Goal: Task Accomplishment & Management: Complete application form

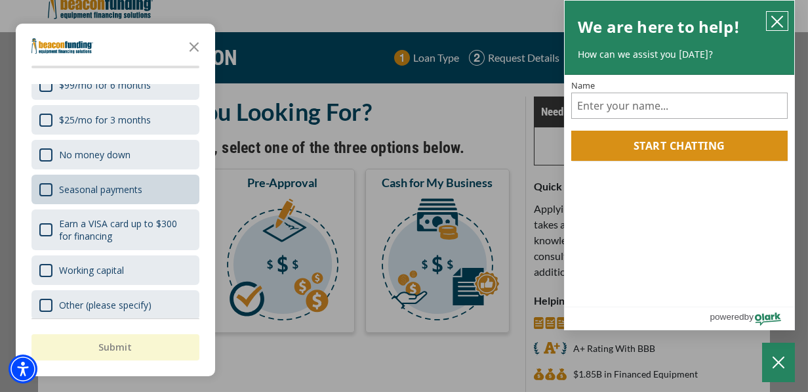
scroll to position [102, 0]
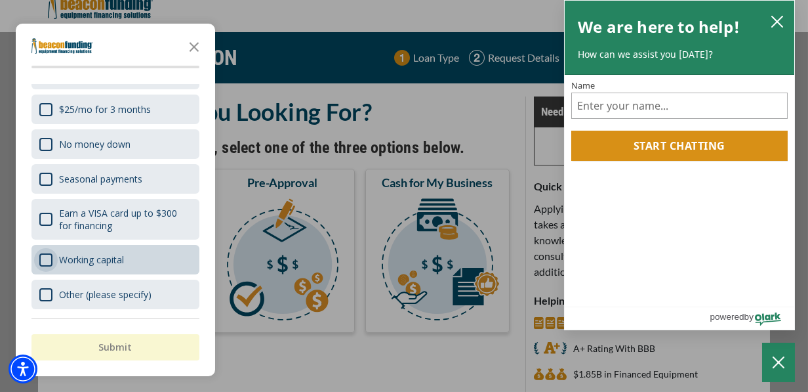
click at [41, 258] on div "Working capital" at bounding box center [45, 259] width 13 height 13
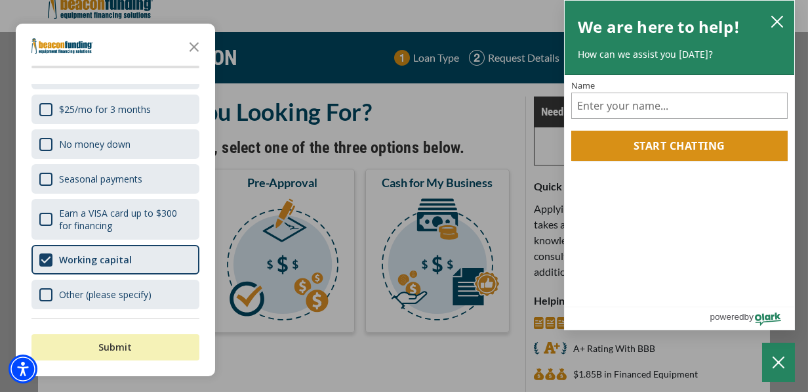
click at [96, 344] on button "Submit" at bounding box center [115, 347] width 168 height 26
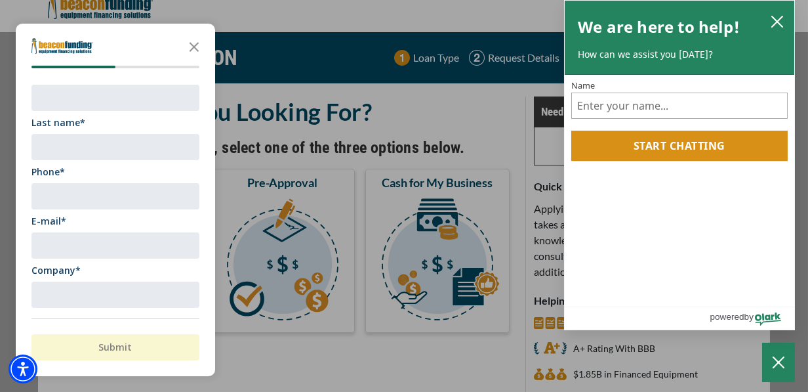
scroll to position [0, 0]
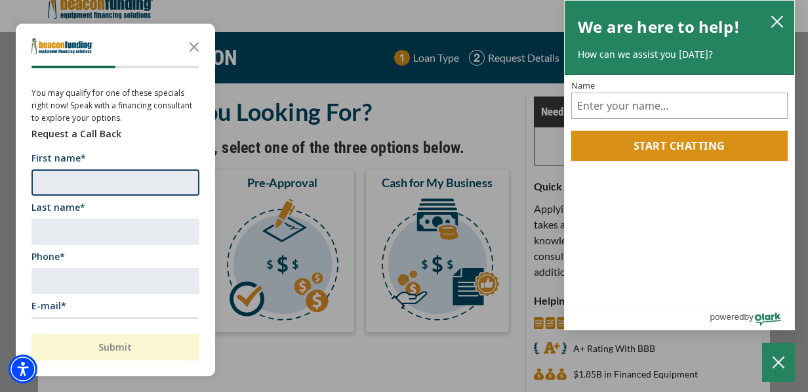
click at [75, 184] on input "First name*" at bounding box center [115, 182] width 168 height 26
type input "m"
type input "N"
type input "[PERSON_NAME]"
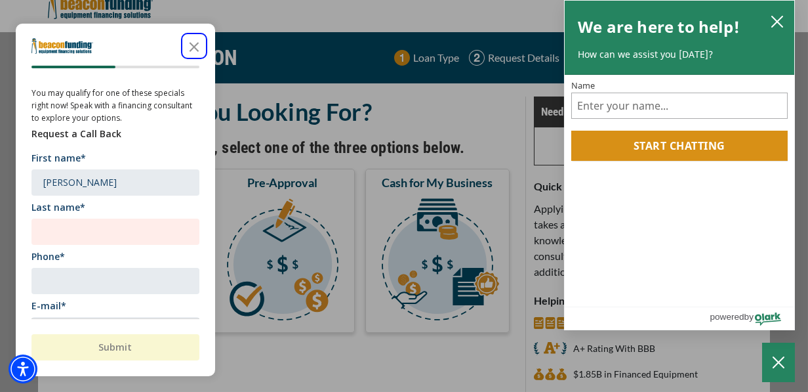
scroll to position [12, 0]
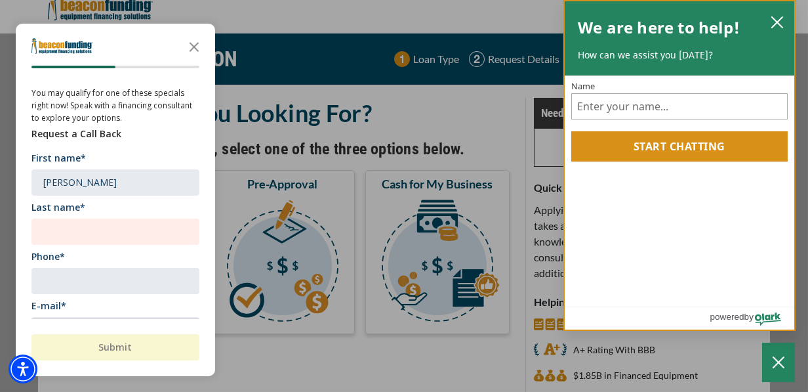
drag, startPoint x: 583, startPoint y: 384, endPoint x: 171, endPoint y: 394, distance: 412.6
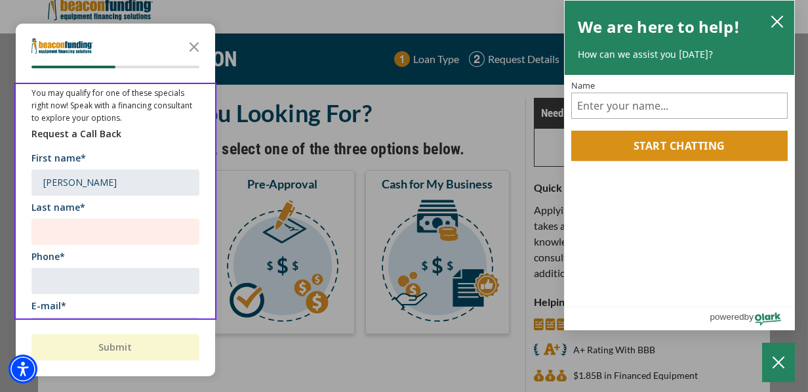
drag, startPoint x: 171, startPoint y: 394, endPoint x: 81, endPoint y: 215, distance: 200.0
click at [81, 215] on div "Last name*" at bounding box center [115, 223] width 168 height 44
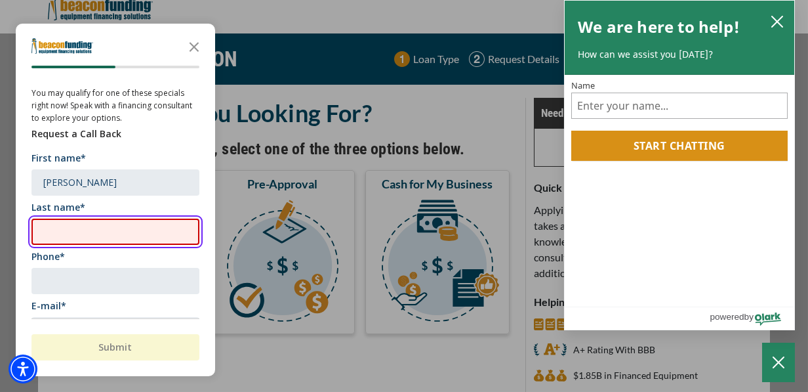
click at [39, 235] on input "Last name*" at bounding box center [115, 231] width 168 height 26
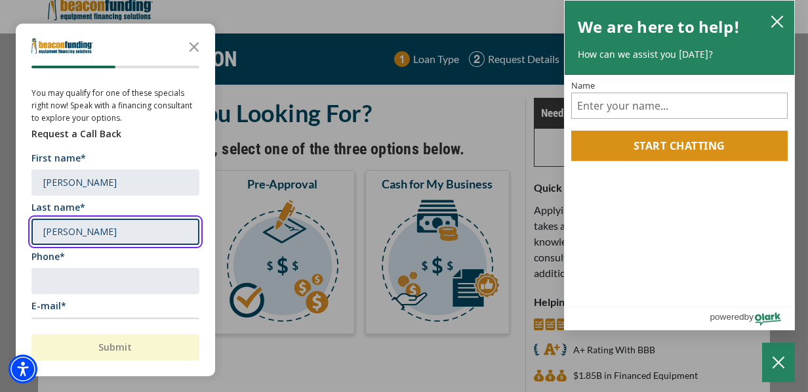
type input "[PERSON_NAME]"
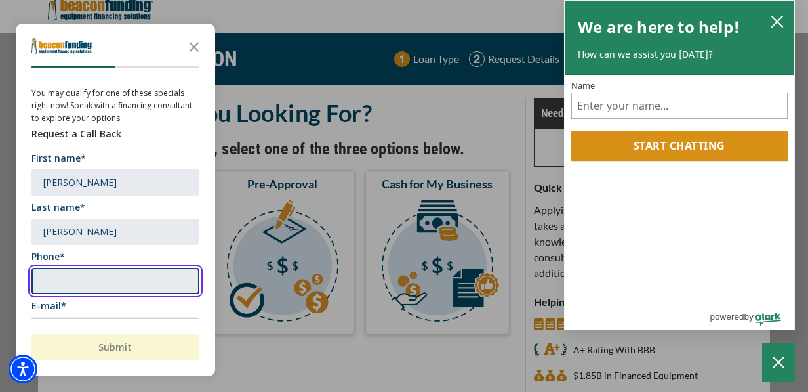
click at [47, 279] on input "Phone*" at bounding box center [115, 281] width 168 height 26
type input "3083905032"
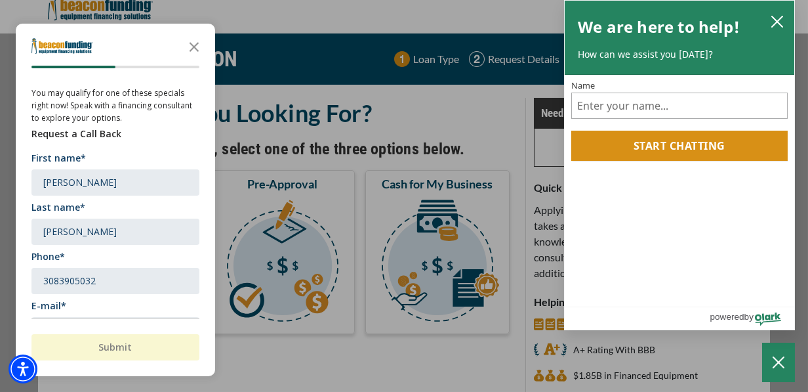
click at [59, 323] on div "Submit" at bounding box center [115, 341] width 168 height 47
click at [64, 325] on div "Submit" at bounding box center [115, 341] width 168 height 47
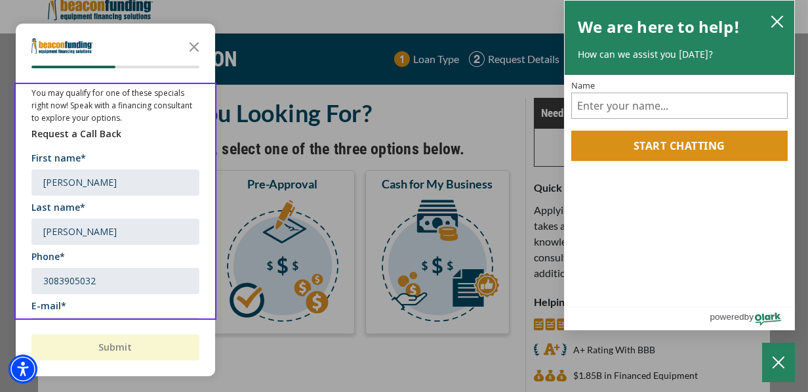
click at [75, 313] on div "E-mail*" at bounding box center [115, 321] width 168 height 44
click at [80, 298] on div "You may qualify for one of these specials right now! Speak with a financing con…" at bounding box center [115, 243] width 168 height 319
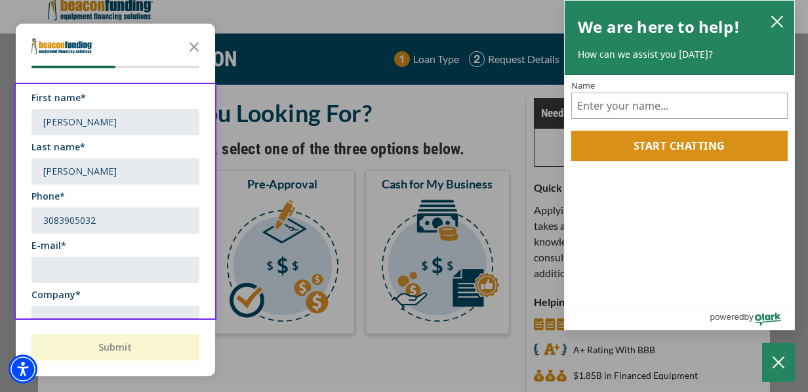
scroll to position [66, 0]
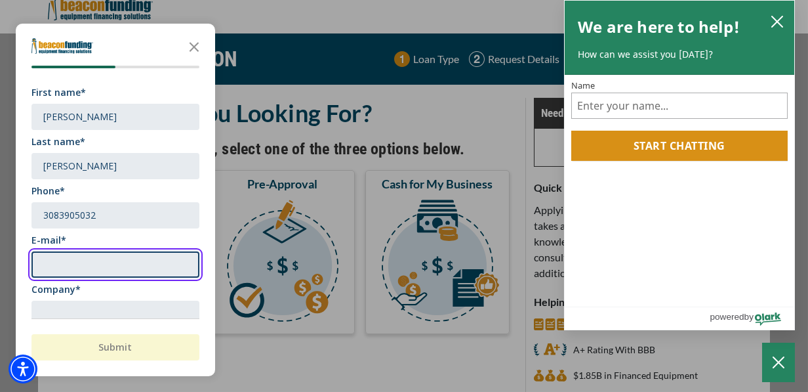
click at [73, 254] on input "E-mail*" at bounding box center [115, 264] width 168 height 26
type input "[EMAIL_ADDRESS][DOMAIN_NAME]"
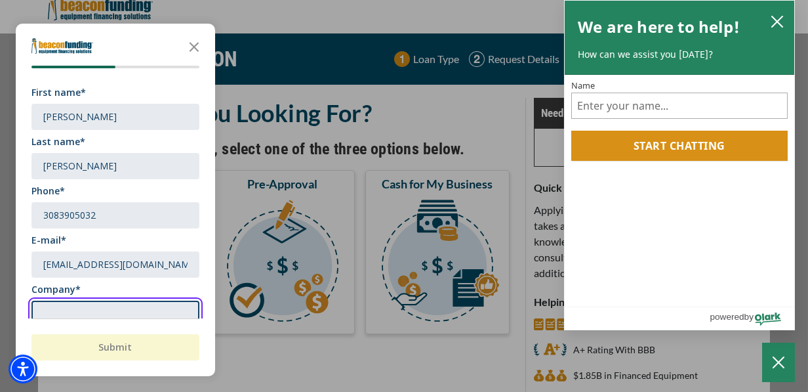
click at [52, 308] on input "Company*" at bounding box center [115, 313] width 168 height 26
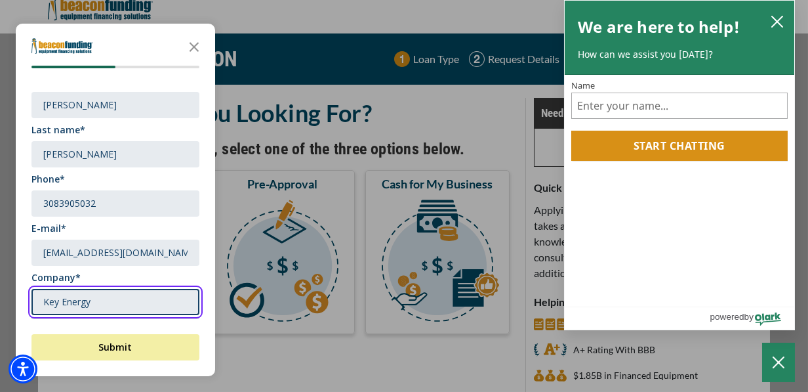
scroll to position [84, 0]
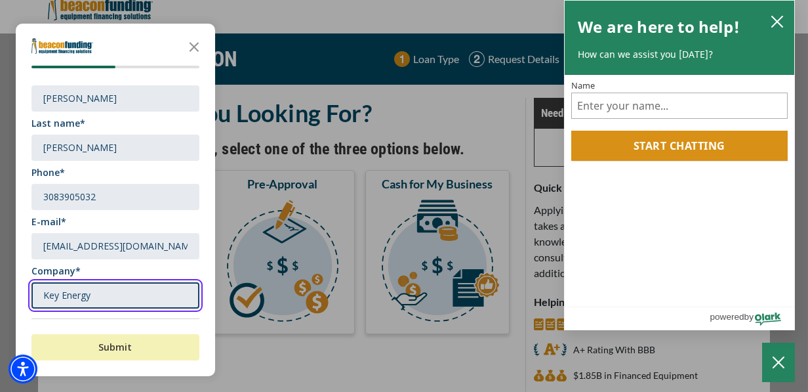
type input "Key Energy"
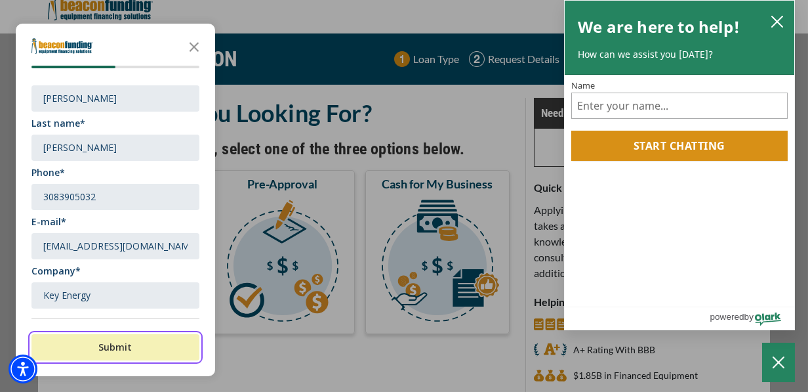
click at [119, 345] on button "Submit" at bounding box center [115, 347] width 168 height 26
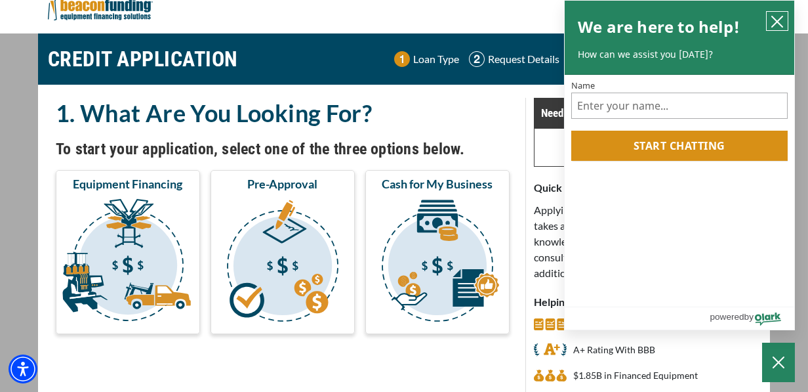
click at [784, 24] on button "close chatbox" at bounding box center [777, 21] width 21 height 18
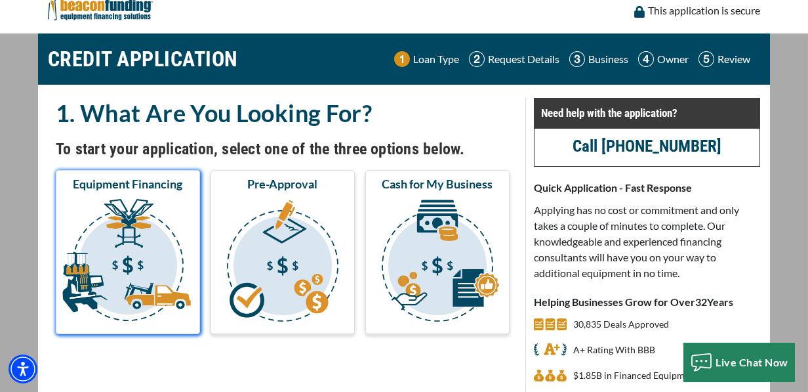
click at [139, 246] on img "submit" at bounding box center [127, 262] width 139 height 131
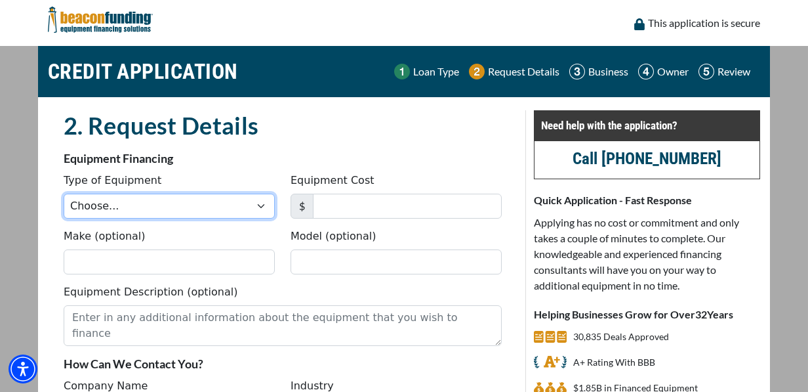
click at [254, 204] on select "Choose... Backhoe Boom/Bucket Truck Chipper Commercial Mower Crane DTG/DTF Prin…" at bounding box center [169, 205] width 211 height 25
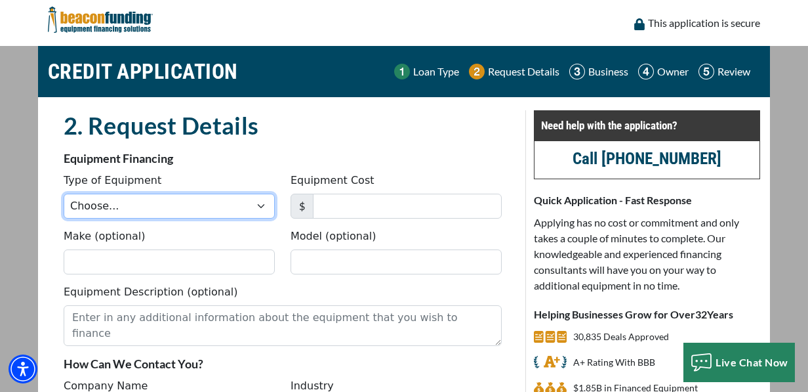
select select "9"
click at [64, 193] on select "Choose... Backhoe Boom/Bucket Truck Chipper Commercial Mower Crane DTG/DTF Prin…" at bounding box center [169, 205] width 211 height 25
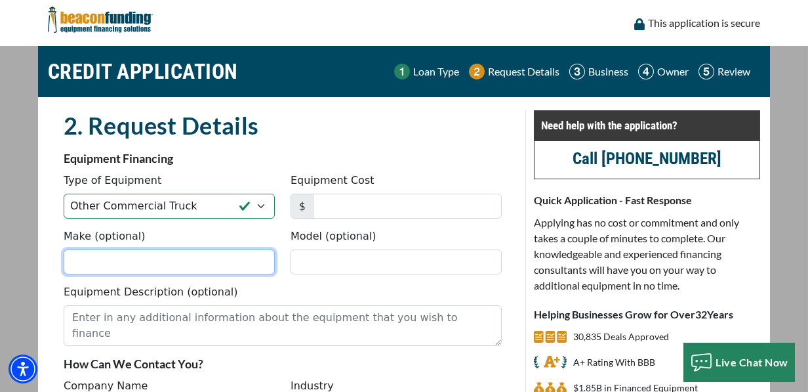
click at [83, 256] on input "Make (optional)" at bounding box center [169, 261] width 211 height 25
type input "Freightliner"
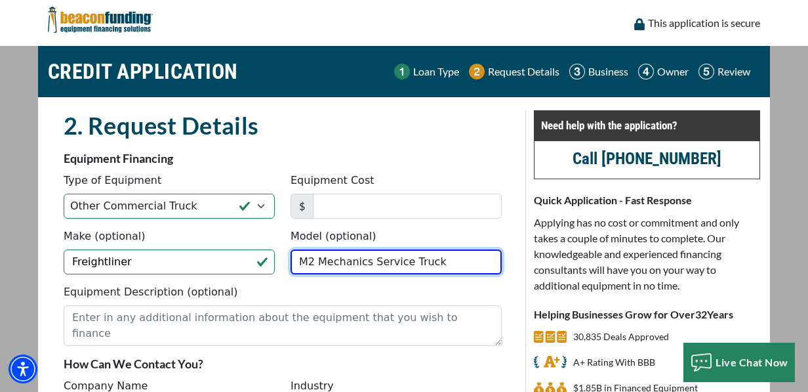
type input "M2 Mechanics Service Truck"
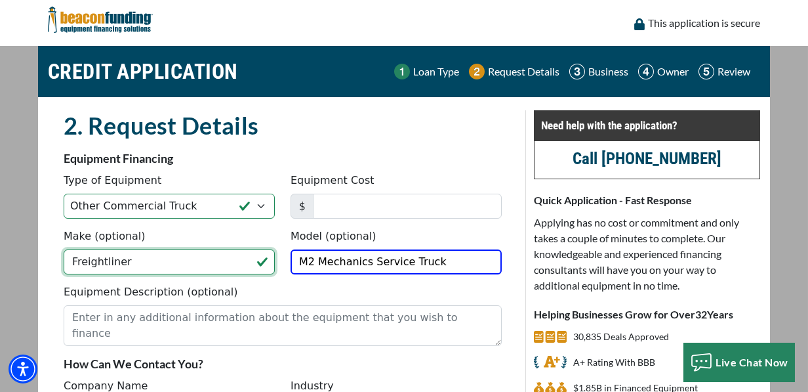
click at [69, 260] on input "Freightliner" at bounding box center [169, 261] width 211 height 25
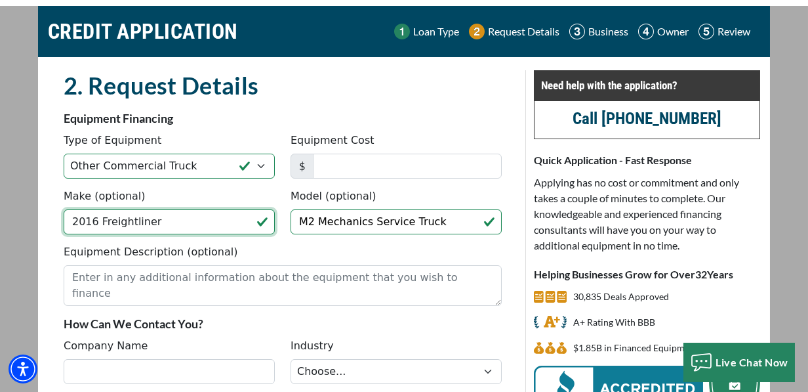
scroll to position [43, 0]
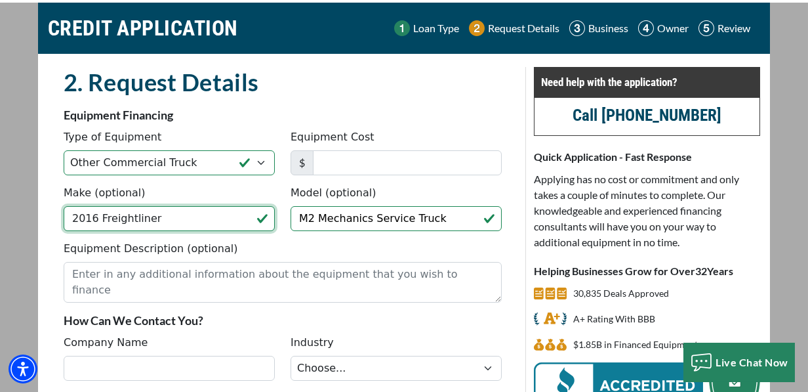
type input "2016 Freightliner"
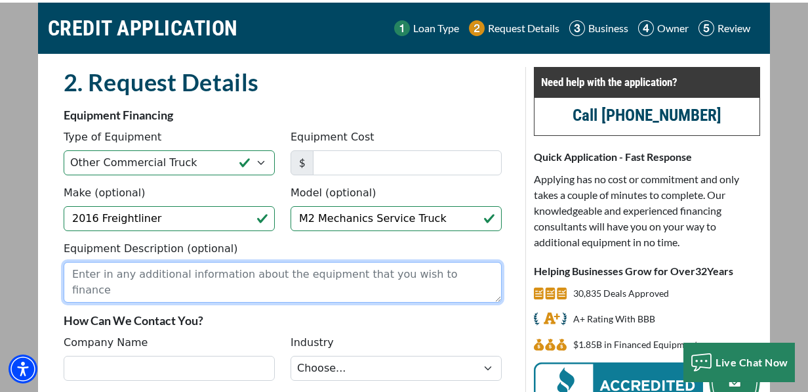
click at [104, 283] on textarea "Equipment Description (optional)" at bounding box center [283, 282] width 438 height 41
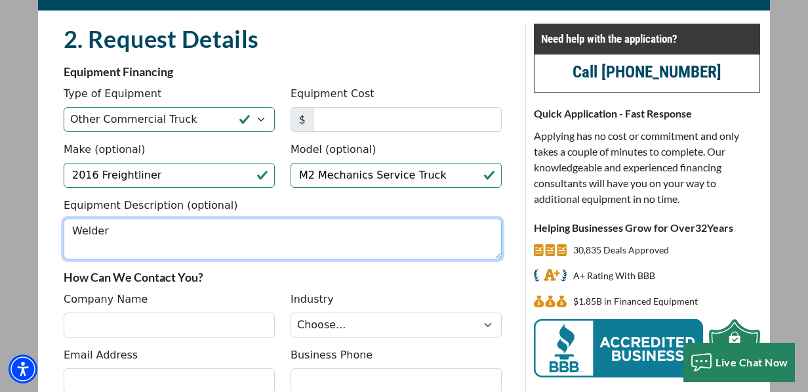
scroll to position [87, 0]
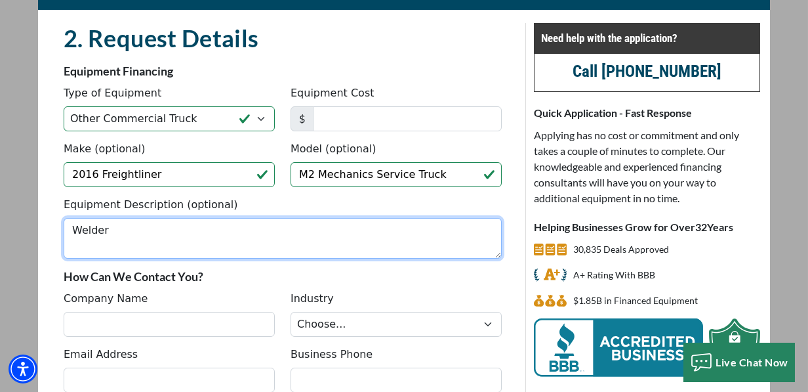
type textarea "Welder"
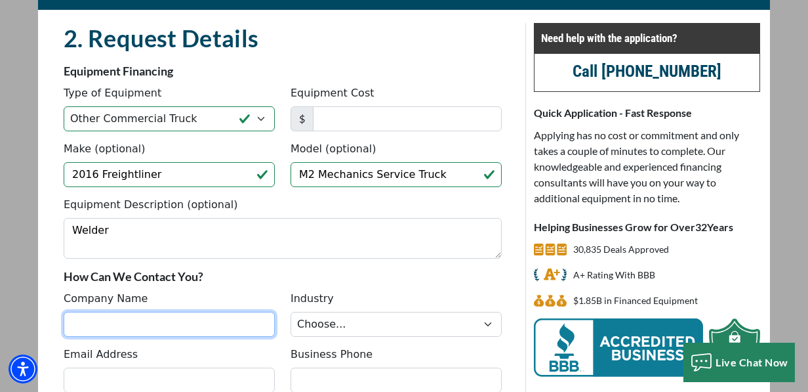
click at [86, 315] on input "Company Name" at bounding box center [169, 324] width 211 height 25
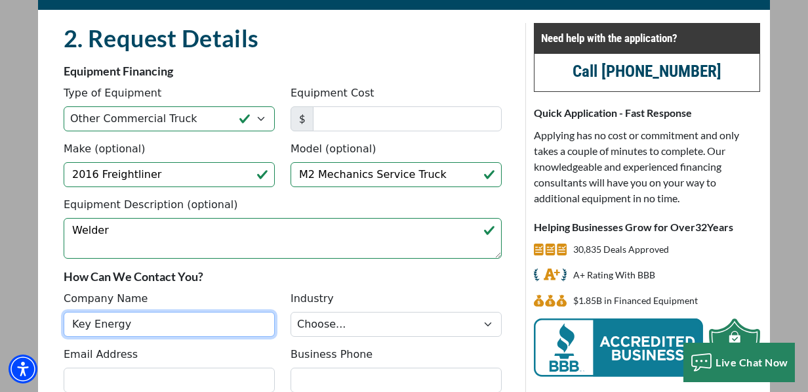
type input "Key Energy"
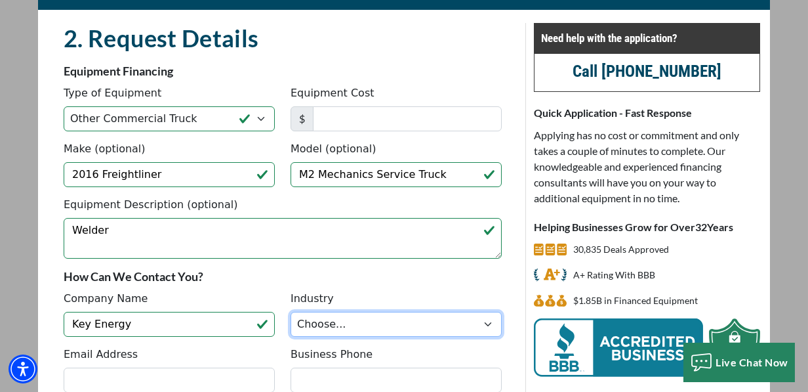
click at [492, 323] on select "Choose... Towing Landscape/Hardscape Decorated Apparel Septic Light Constructio…" at bounding box center [396, 324] width 211 height 25
click at [291, 312] on select "Choose... Towing Landscape/Hardscape Decorated Apparel Septic Light Constructio…" at bounding box center [396, 324] width 211 height 25
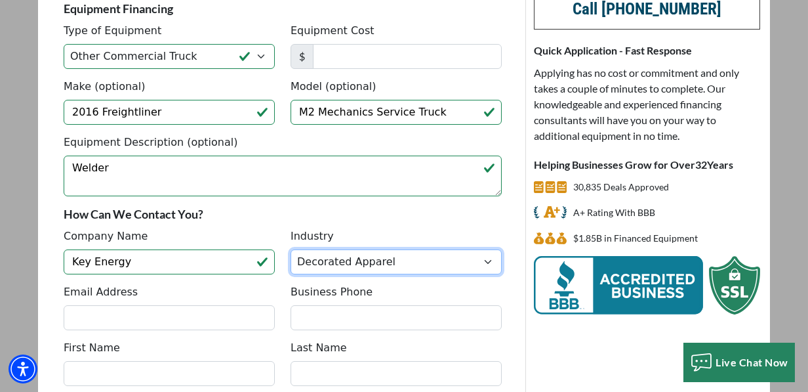
scroll to position [153, 0]
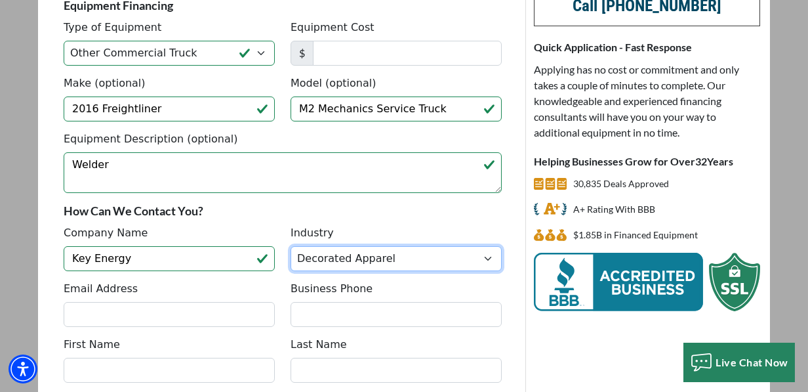
click at [492, 253] on select "Choose... Towing Landscape/Hardscape Decorated Apparel Septic Light Constructio…" at bounding box center [396, 258] width 211 height 25
select select "5"
click at [291, 246] on select "Choose... Towing Landscape/Hardscape Decorated Apparel Septic Light Constructio…" at bounding box center [396, 258] width 211 height 25
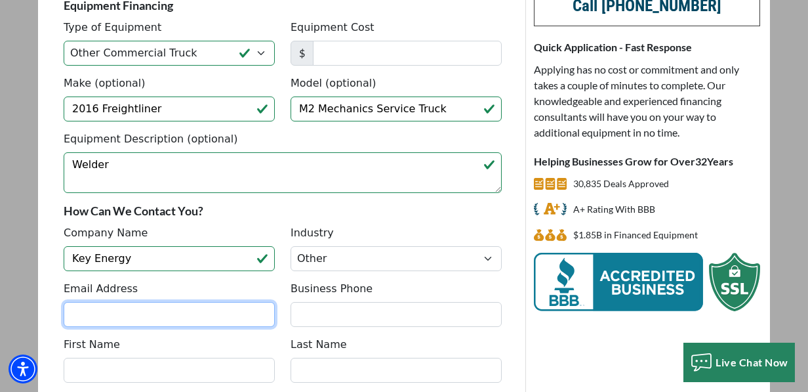
click at [134, 312] on input "Email Address" at bounding box center [169, 314] width 211 height 25
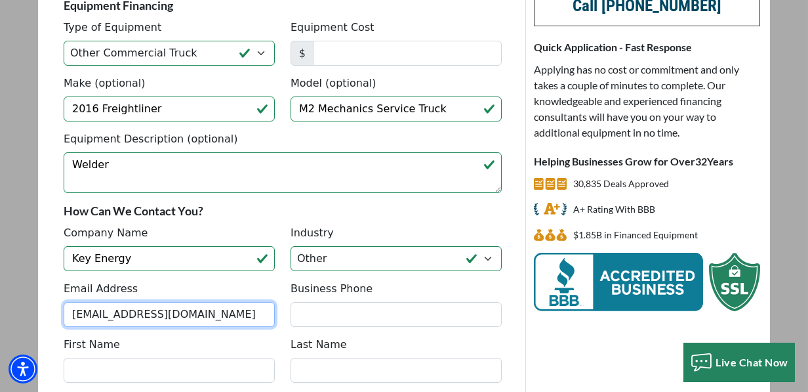
type input "[EMAIL_ADDRESS][DOMAIN_NAME]"
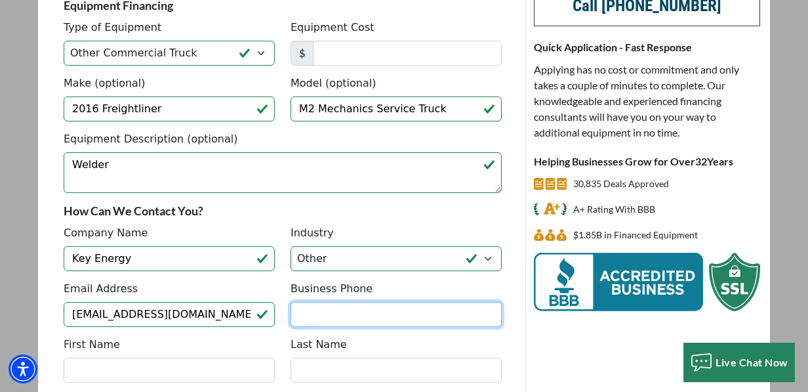
click at [317, 314] on input "Business Phone" at bounding box center [396, 314] width 211 height 25
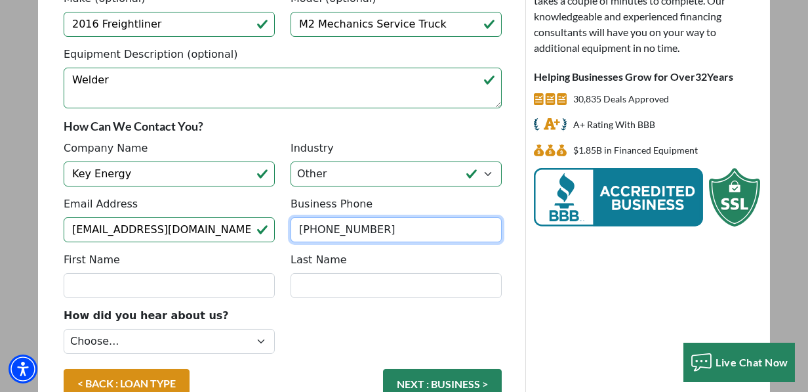
scroll to position [240, 0]
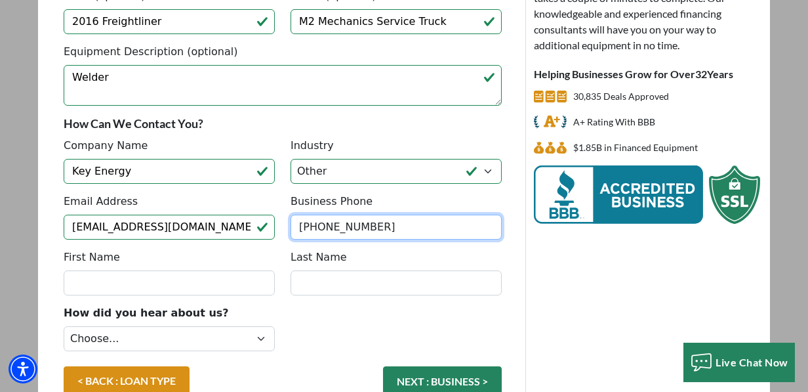
type input "[PHONE_NUMBER]"
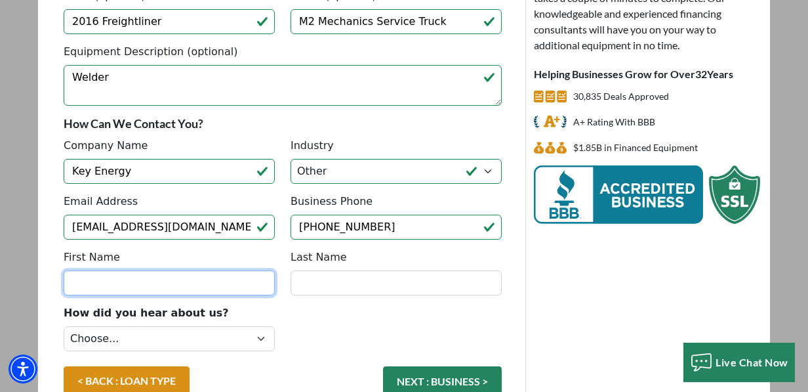
click at [115, 274] on input "First Name" at bounding box center [169, 282] width 211 height 25
type input "[PERSON_NAME]"
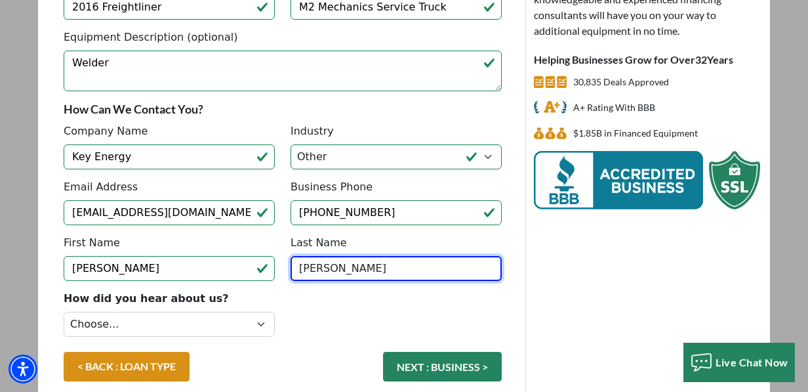
scroll to position [284, 0]
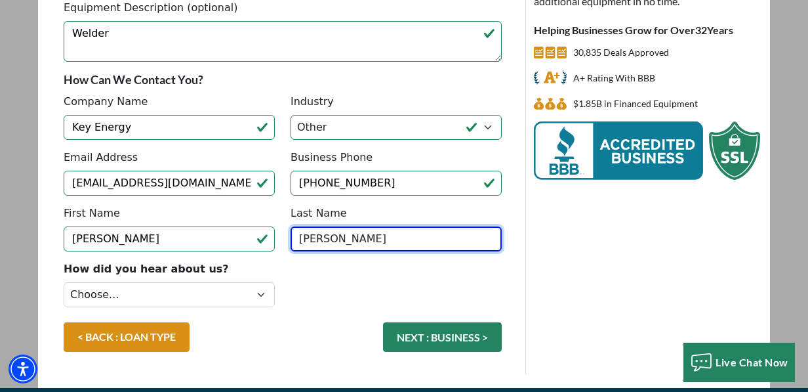
type input "[PERSON_NAME]"
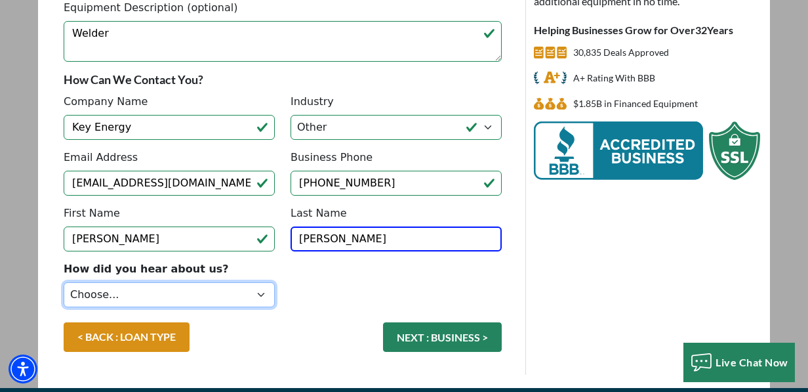
click at [257, 292] on select "Choose... Internet Search Vendor Referral Word of Mouth Client Referral Email E…" at bounding box center [169, 294] width 211 height 25
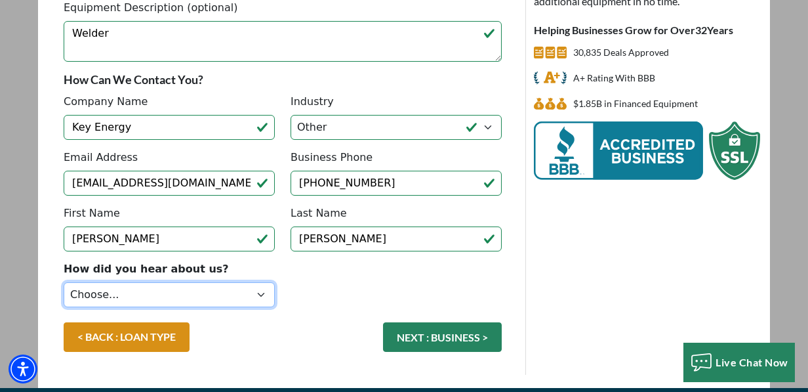
select select "5"
click at [64, 282] on select "Choose... Internet Search Vendor Referral Word of Mouth Client Referral Email E…" at bounding box center [169, 294] width 211 height 25
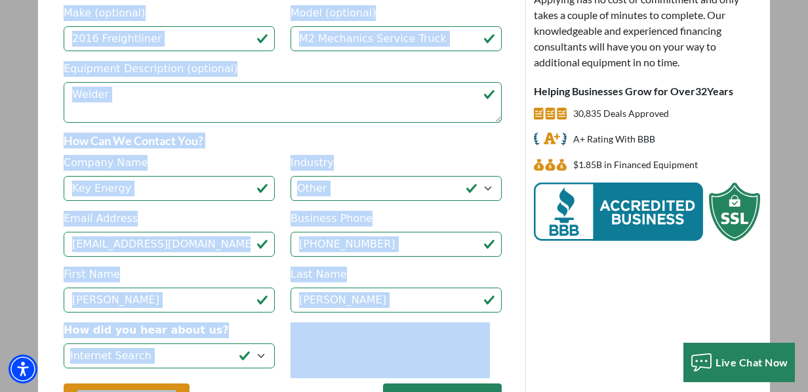
scroll to position [247, 0]
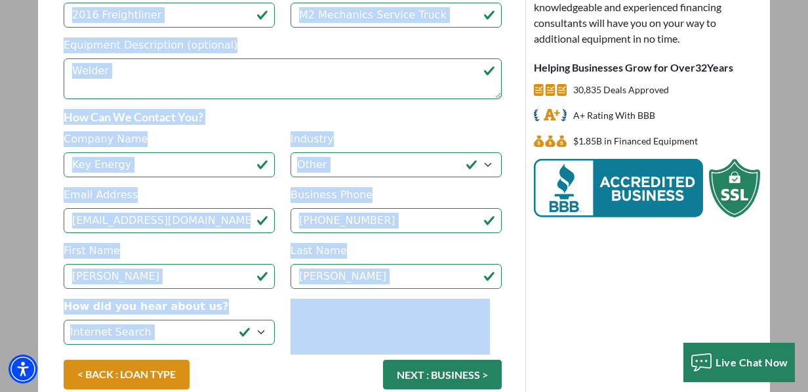
drag, startPoint x: 66, startPoint y: 128, endPoint x: 288, endPoint y: 332, distance: 301.2
click at [289, 332] on fieldset "2. Request Details There was an issue while saving the data. Please try again a…" at bounding box center [283, 138] width 454 height 548
drag, startPoint x: 288, startPoint y: 332, endPoint x: 249, endPoint y: 309, distance: 45.0
copy fieldset "2. Request Details There was an issue while saving the data. Please try again a…"
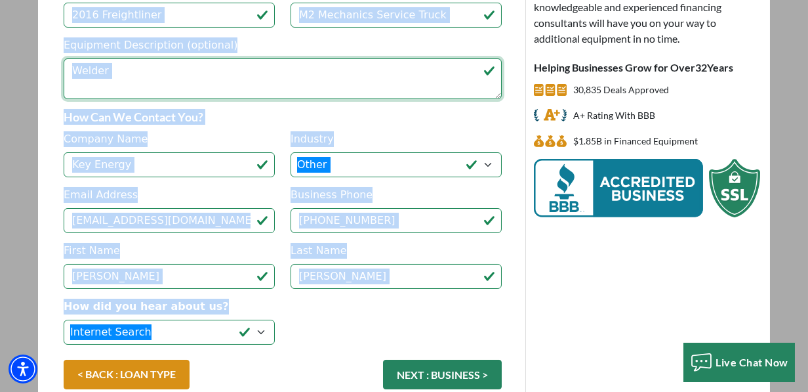
click at [285, 86] on textarea "Welder" at bounding box center [283, 78] width 438 height 41
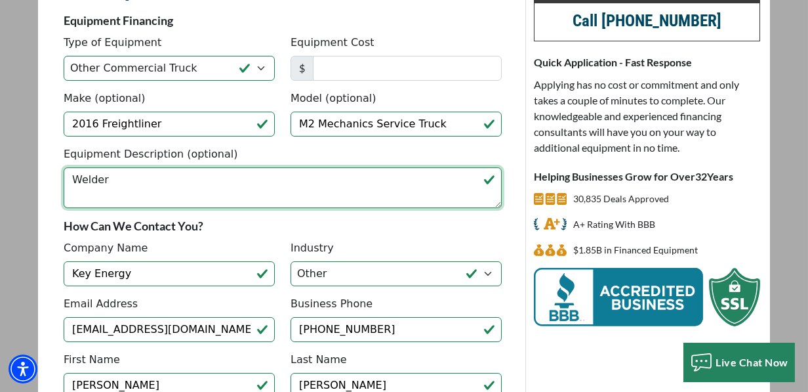
scroll to position [137, 0]
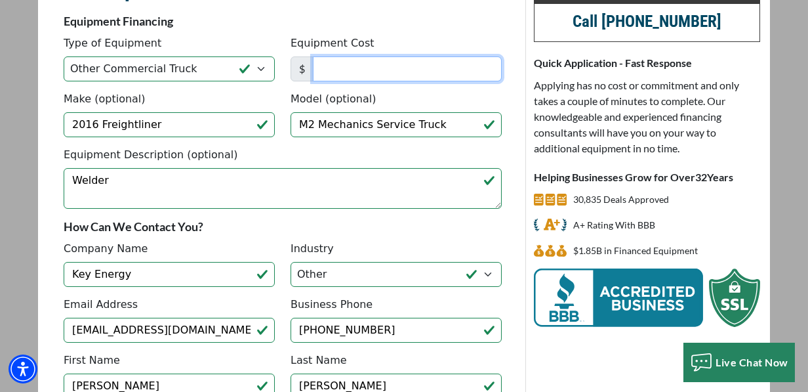
click at [337, 64] on input "Equipment Cost" at bounding box center [407, 68] width 189 height 25
type input "130,000"
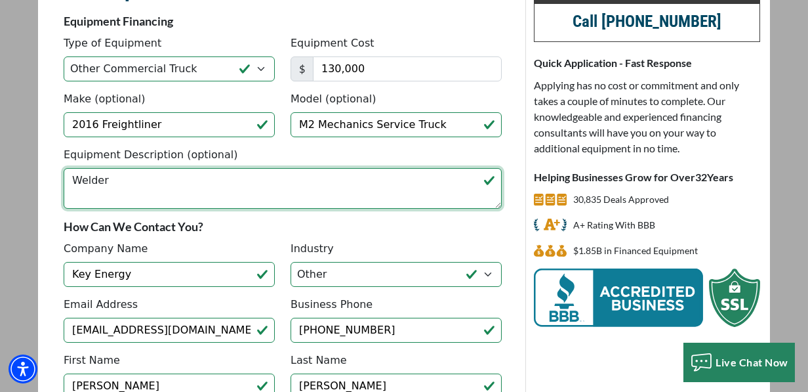
click at [273, 186] on textarea "Welder" at bounding box center [283, 188] width 438 height 41
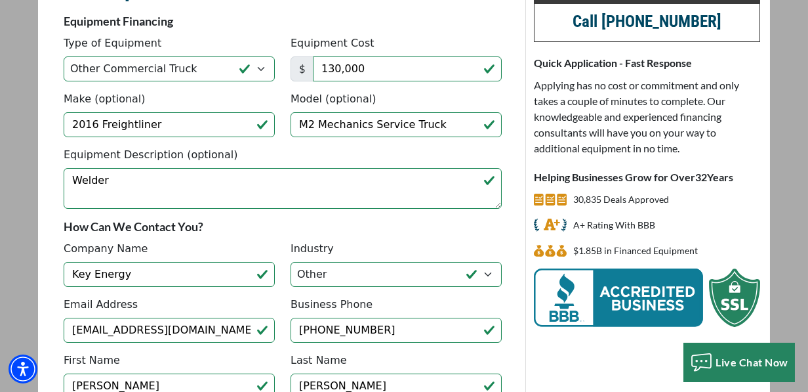
drag, startPoint x: 230, startPoint y: 207, endPoint x: 247, endPoint y: 205, distance: 17.3
click at [241, 207] on div "Equipment Description (optional) Welder" at bounding box center [283, 182] width 454 height 71
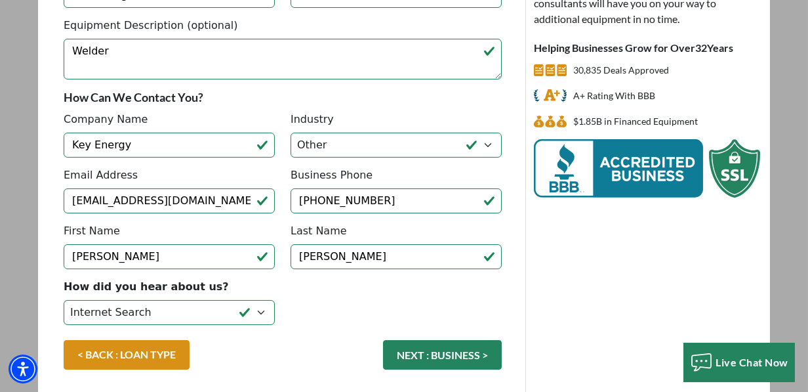
scroll to position [291, 0]
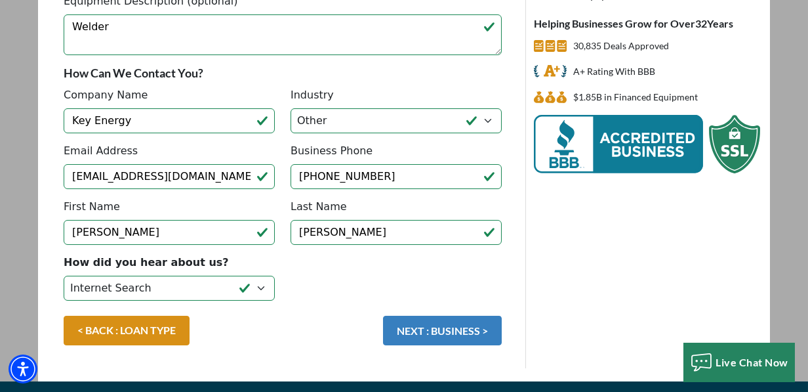
click at [451, 322] on button "NEXT : BUSINESS >" at bounding box center [442, 330] width 119 height 30
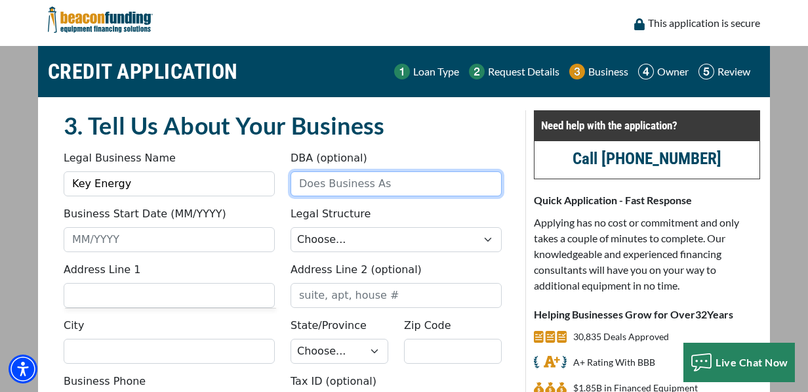
click at [353, 186] on input "DBA (optional)" at bounding box center [396, 183] width 211 height 25
type input "Wildhorse Investments Inc"
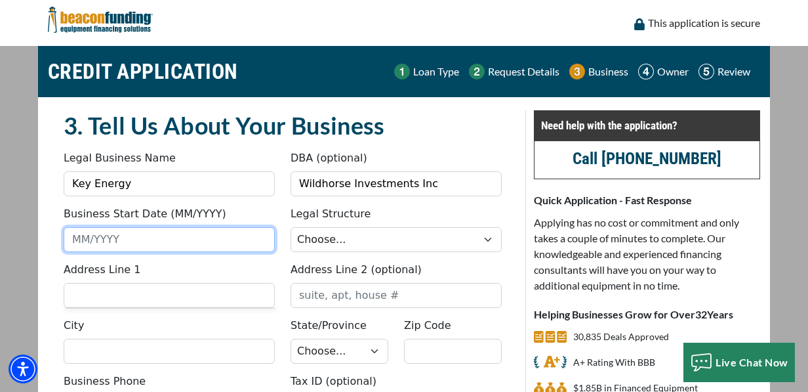
drag, startPoint x: 128, startPoint y: 227, endPoint x: 110, endPoint y: 229, distance: 18.5
click at [126, 229] on input "Business Start Date (MM/YYYY)" at bounding box center [169, 239] width 211 height 25
type input "06/2620"
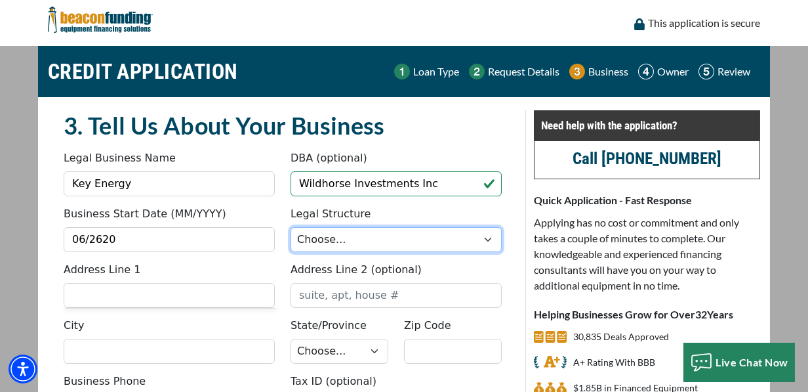
click at [487, 239] on select "Choose... Corporation LLC LLP Municipality Non-Profit Partnership Proprietorship" at bounding box center [396, 239] width 211 height 25
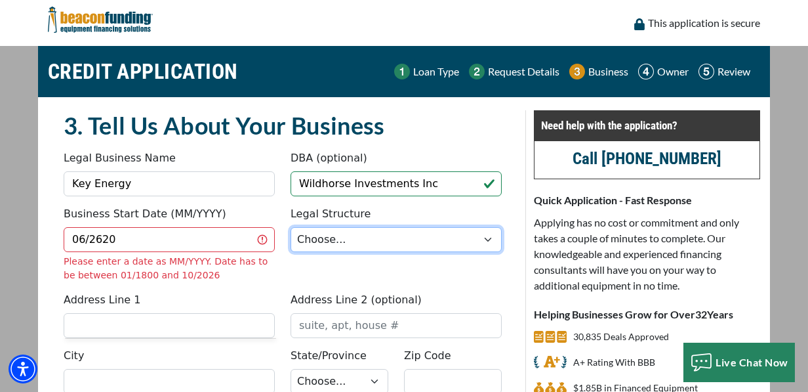
select select "1"
click at [291, 227] on select "Choose... Corporation LLC LLP Municipality Non-Profit Partnership Proprietorship" at bounding box center [396, 239] width 211 height 25
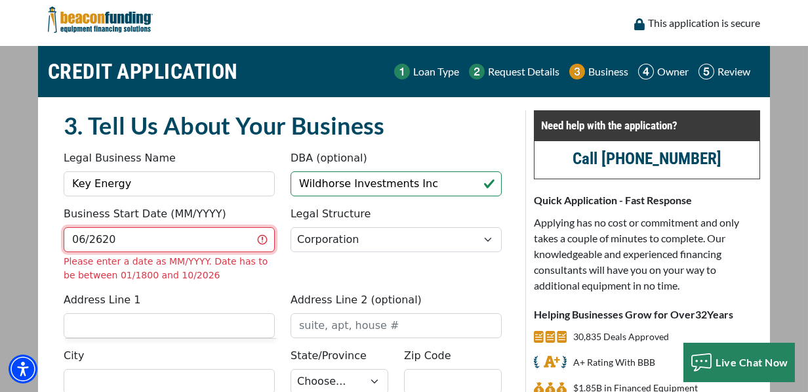
click at [89, 245] on input "06/2620" at bounding box center [169, 239] width 211 height 25
drag, startPoint x: 92, startPoint y: 240, endPoint x: 100, endPoint y: 238, distance: 8.1
click at [100, 238] on input "06/2620" at bounding box center [169, 239] width 211 height 25
type input "06/2012"
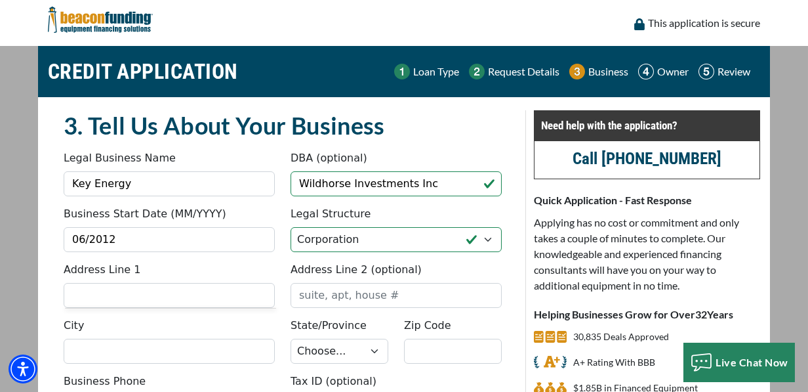
click at [220, 289] on fieldset "3. Tell Us About Your Business Something went wrong, please try again. Legal Bu…" at bounding box center [283, 295] width 454 height 371
click at [90, 297] on input "Address Line 1" at bounding box center [169, 295] width 211 height 25
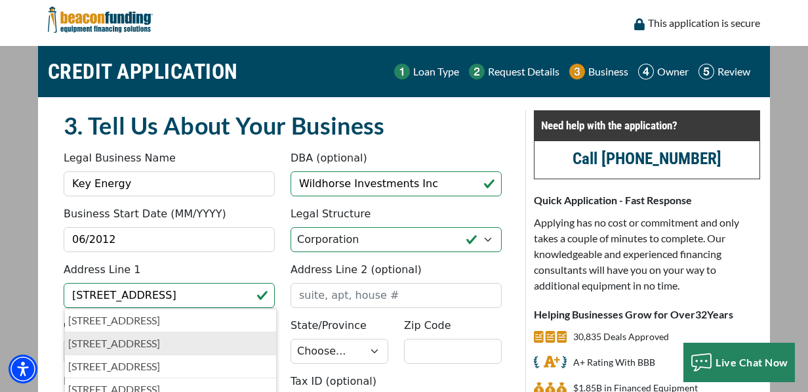
click at [138, 347] on p "4014 7th Ave E, Williston, ND, USA" at bounding box center [170, 343] width 205 height 16
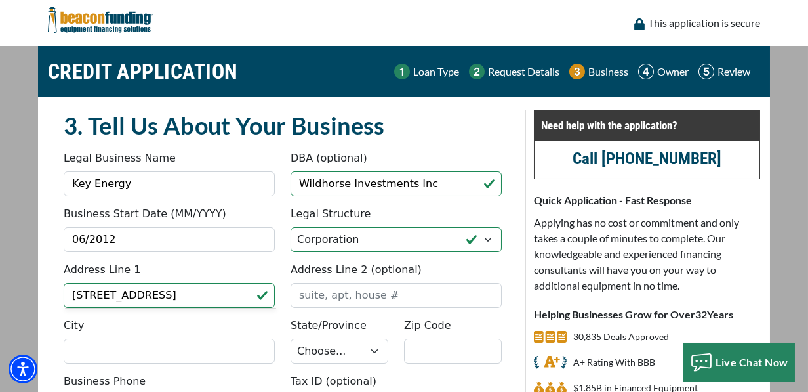
type input "[STREET_ADDRESS]"
type input "Williston"
select select "36"
type input "58801"
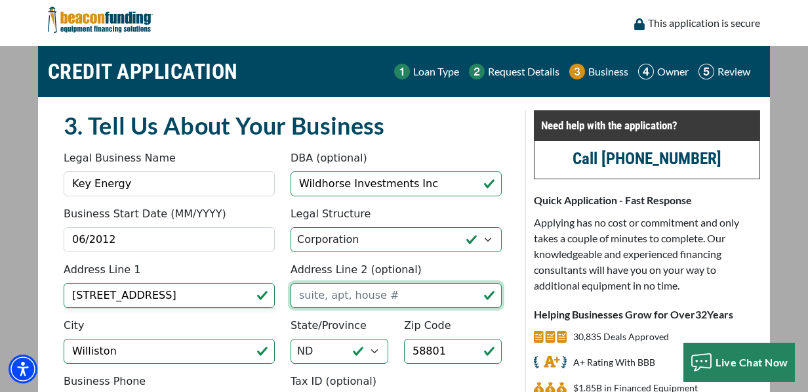
click at [301, 297] on input "Address Line 2 (optional)" at bounding box center [396, 295] width 211 height 25
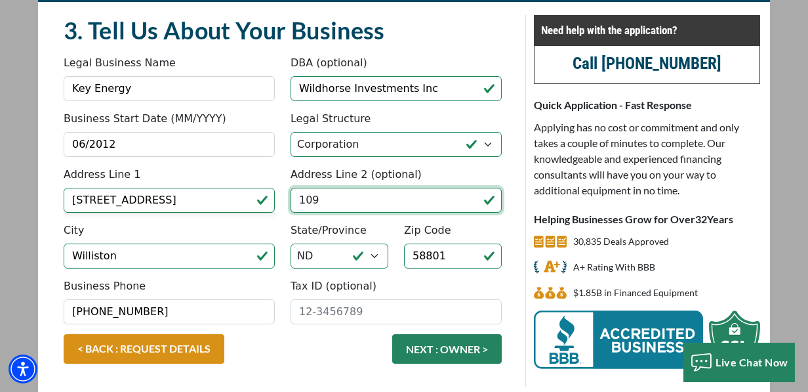
scroll to position [109, 0]
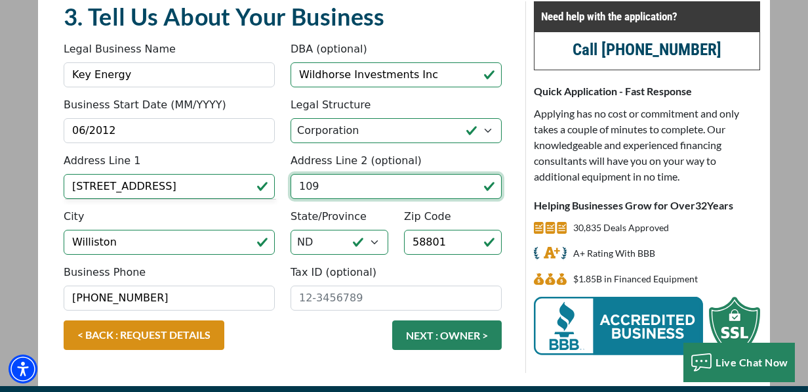
type input "109"
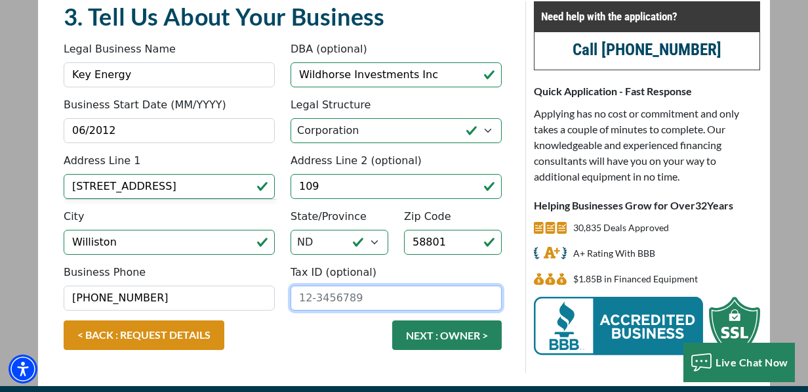
click at [300, 297] on input "Tax ID (optional)" at bounding box center [396, 297] width 211 height 25
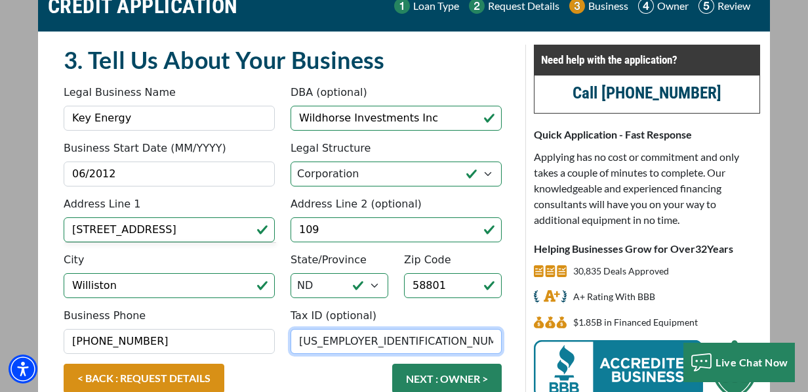
scroll to position [43, 0]
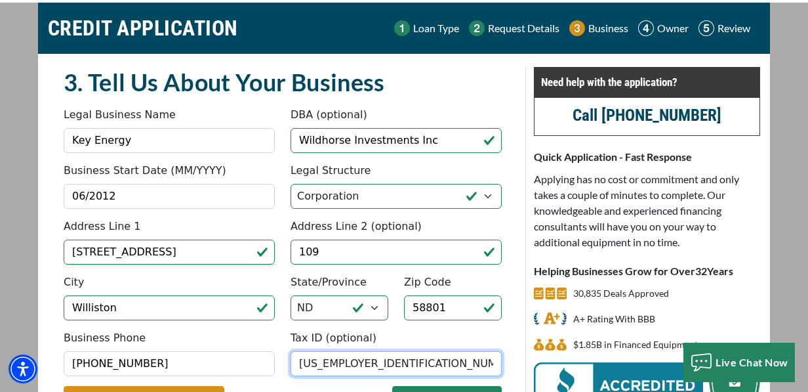
type input "45-5586440"
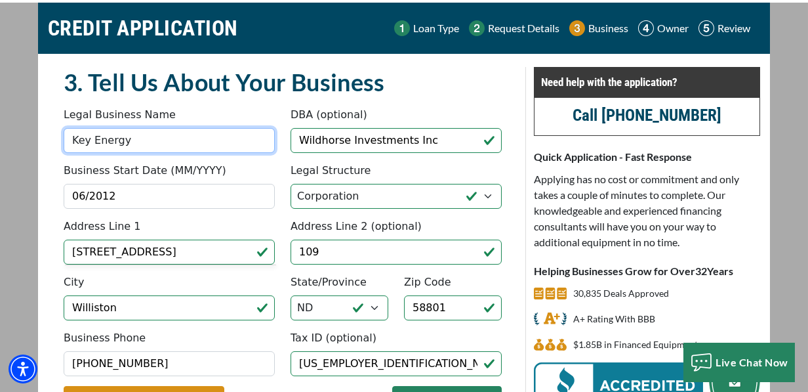
drag, startPoint x: 74, startPoint y: 142, endPoint x: 145, endPoint y: 139, distance: 70.9
click at [145, 139] on input "Key Energy" at bounding box center [169, 140] width 211 height 25
type input "Wildhorse Investments Inc"
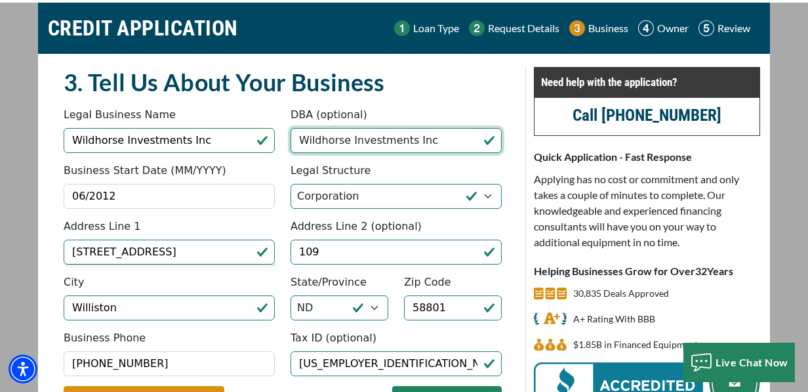
drag, startPoint x: 350, startPoint y: 139, endPoint x: 414, endPoint y: 132, distance: 64.6
click at [414, 132] on input "Wildhorse Investments Inc" at bounding box center [396, 140] width 211 height 25
click at [418, 132] on input "Wildhorse Investments Inc" at bounding box center [396, 140] width 211 height 25
type input "Wildhorse"
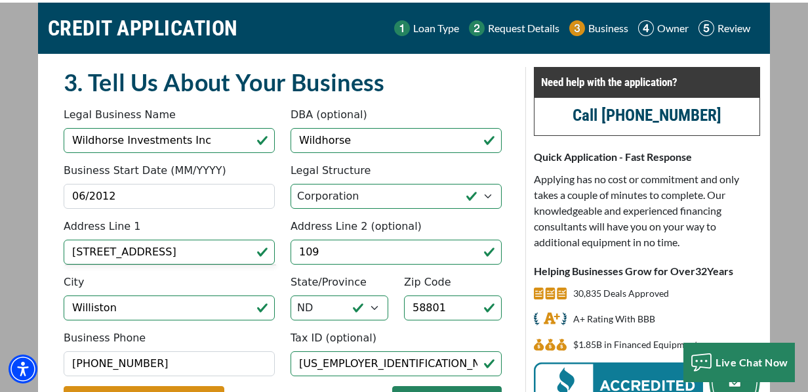
click at [251, 215] on div "Business Start Date (MM/YYYY) 06/2012 Please enter a date as MM/YYYY. Date has …" at bounding box center [283, 191] width 454 height 56
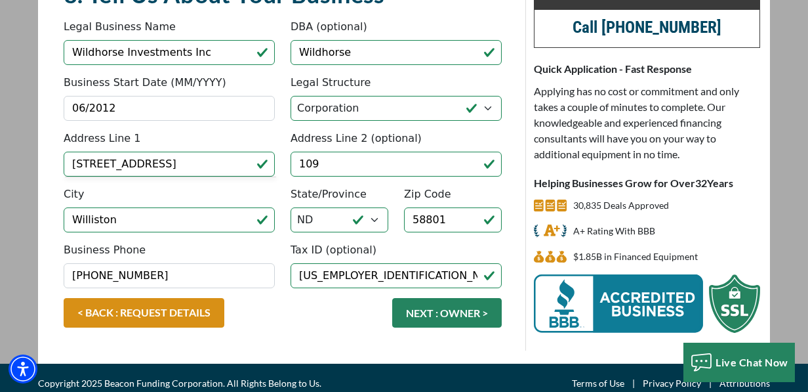
scroll to position [140, 0]
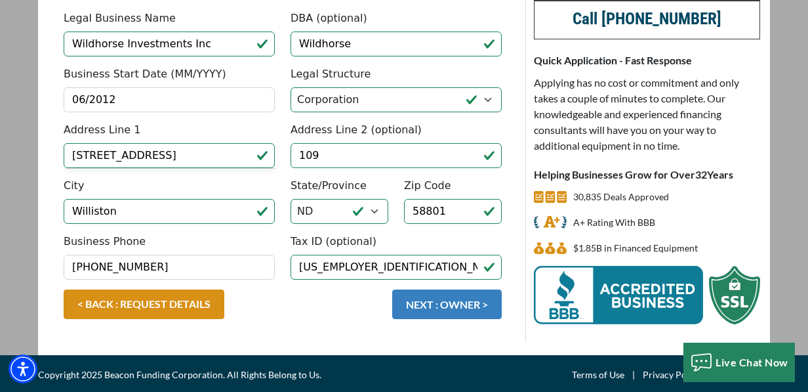
click at [449, 296] on button "NEXT : OWNER >" at bounding box center [447, 304] width 110 height 30
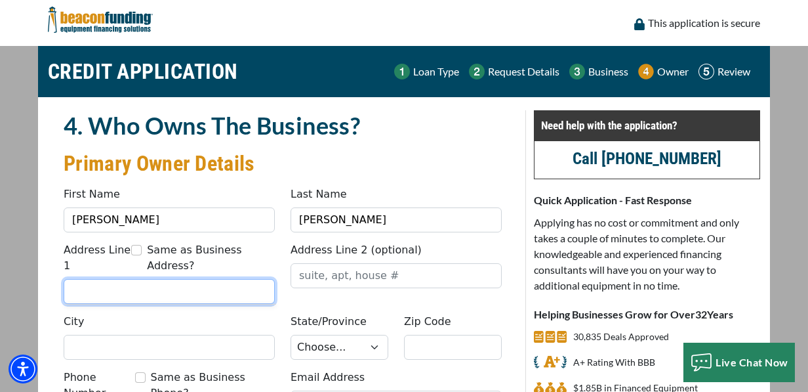
click at [159, 279] on input "Address Line 1" at bounding box center [169, 291] width 211 height 25
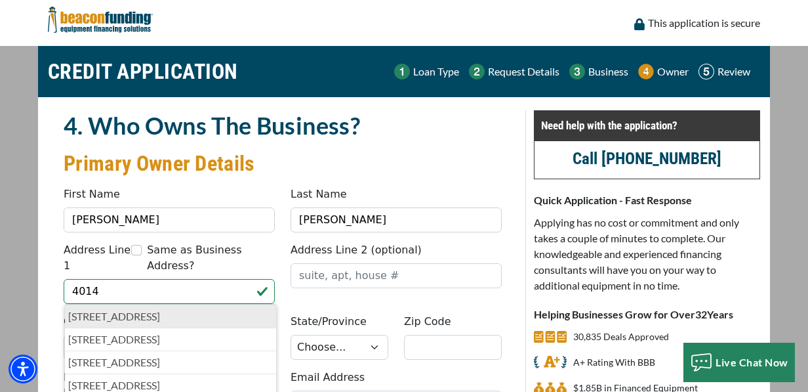
click at [151, 308] on p "[STREET_ADDRESS]" at bounding box center [170, 316] width 205 height 16
type input "[STREET_ADDRESS]"
type input "Williston"
select select "36"
type input "58801"
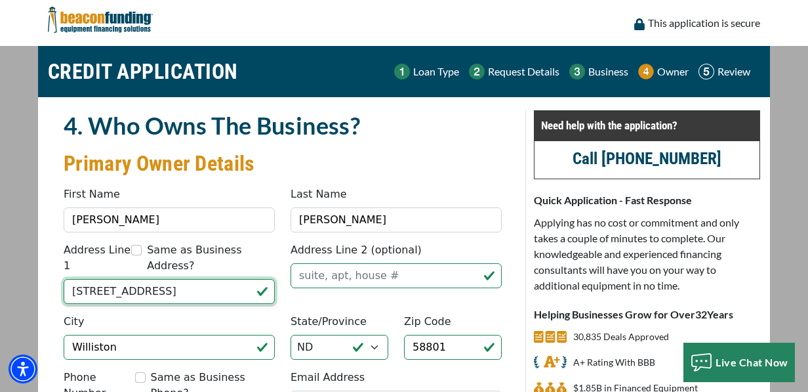
click at [154, 279] on input "[STREET_ADDRESS]" at bounding box center [169, 291] width 211 height 25
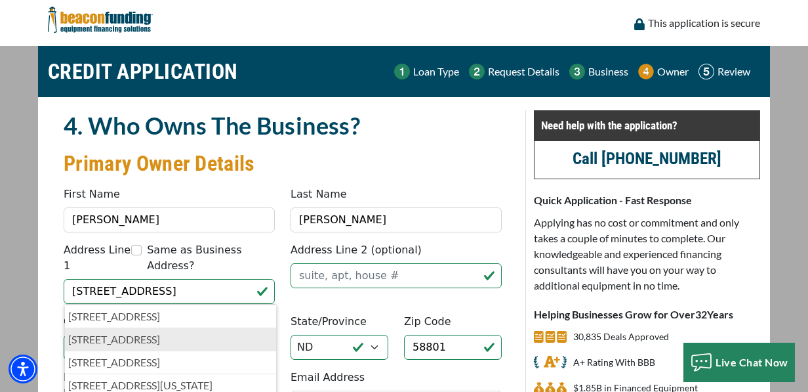
click at [153, 331] on p "4014 7th Avenue East, Williston, ND, USA" at bounding box center [170, 339] width 205 height 16
type input "4014 7th Avenue East"
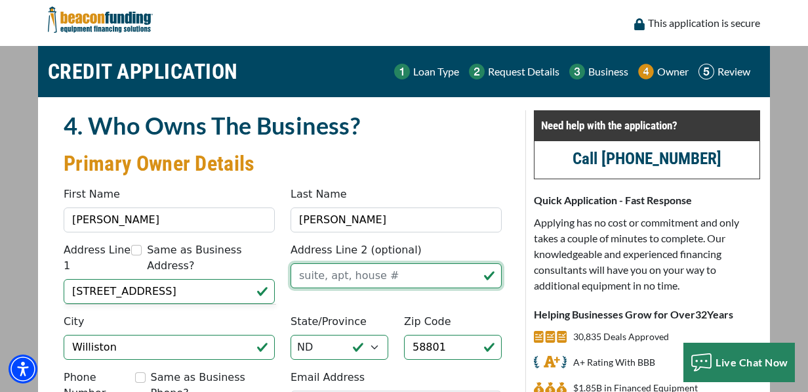
click at [310, 279] on input "Address Line 2 (optional)" at bounding box center [396, 275] width 211 height 25
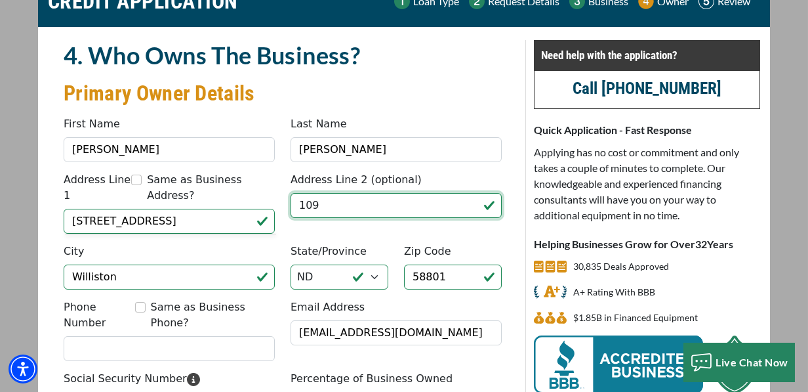
scroll to position [87, 0]
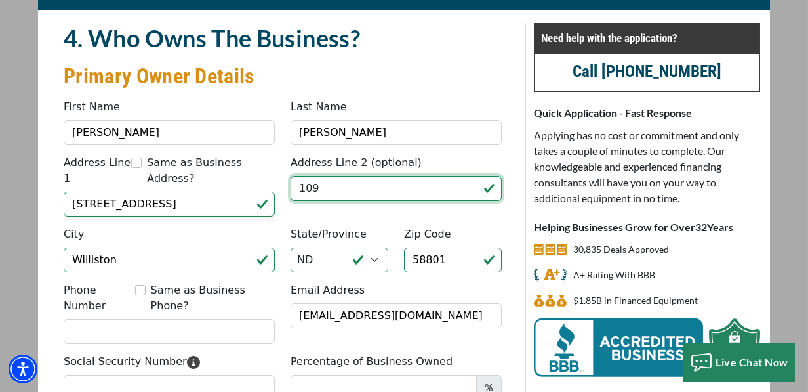
type input "109"
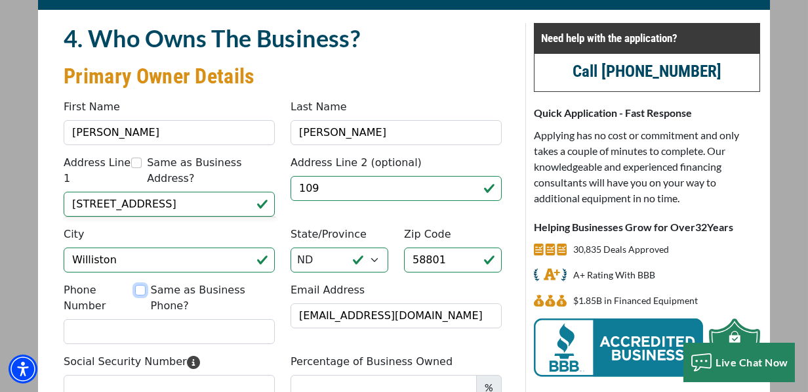
click at [146, 285] on input "Same as Business Phone?" at bounding box center [140, 290] width 10 height 10
checkbox input "true"
type input "(308) 390-5032"
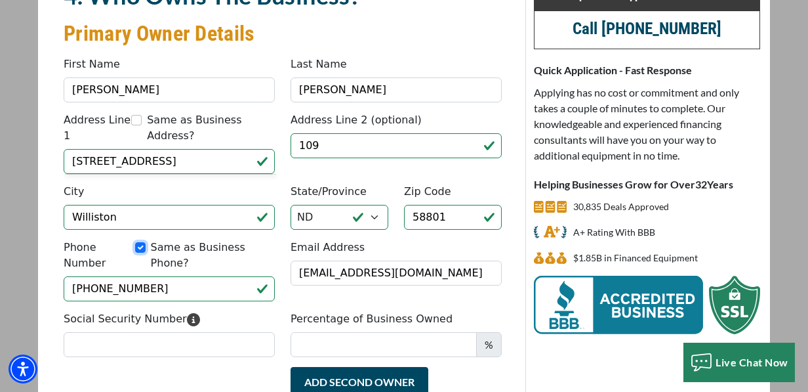
scroll to position [131, 0]
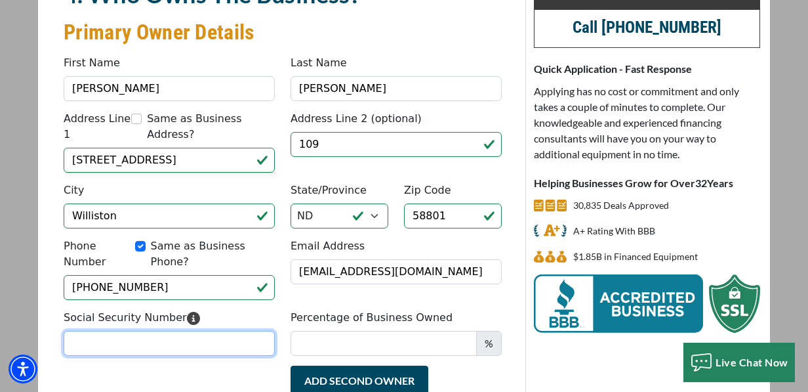
click at [174, 331] on input "Social Security Number" at bounding box center [169, 343] width 211 height 25
click at [96, 331] on input "Social Security Number" at bounding box center [169, 343] width 211 height 25
type input "507-23-3737"
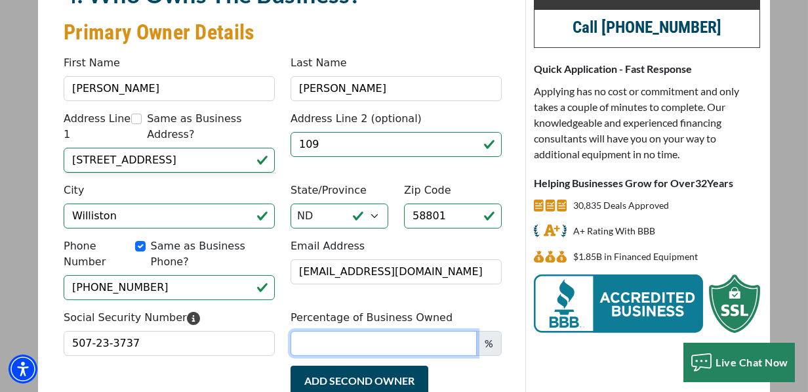
click at [313, 331] on input "Percentage of Business Owned" at bounding box center [384, 343] width 186 height 25
type input "100"
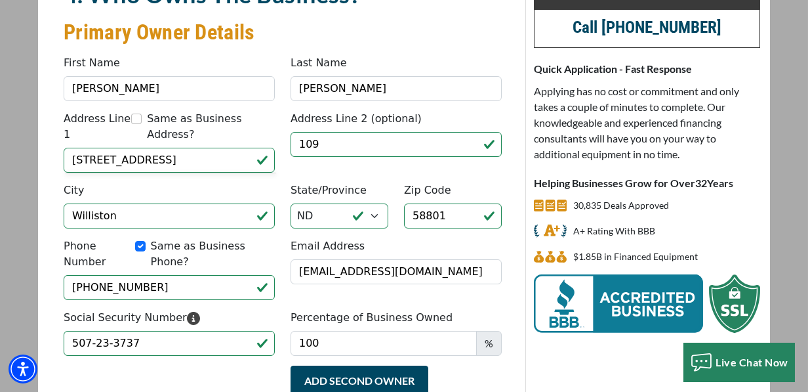
click at [246, 365] on div "Add Second Owner Remove Second Owner" at bounding box center [283, 391] width 454 height 52
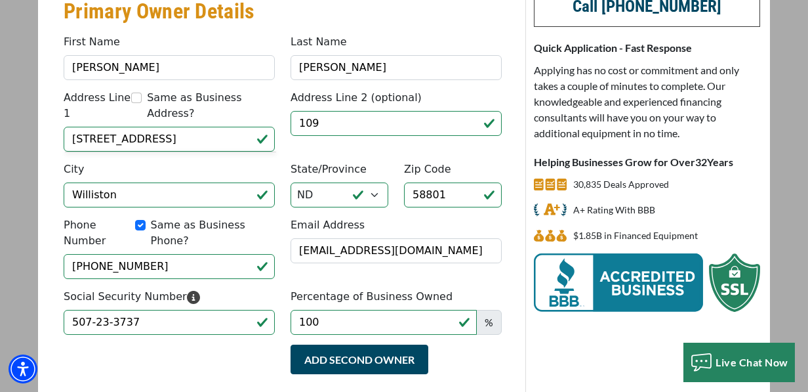
scroll to position [153, 0]
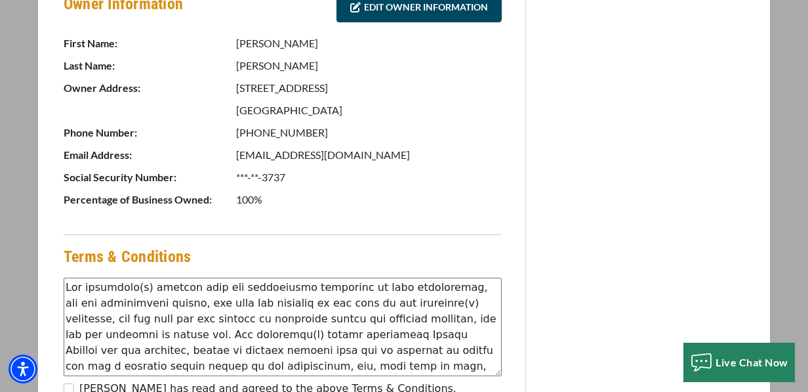
scroll to position [784, 0]
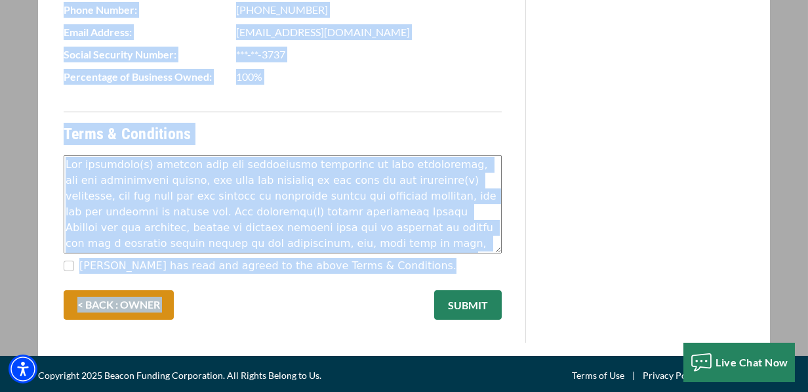
drag, startPoint x: 65, startPoint y: 183, endPoint x: 377, endPoint y: 296, distance: 332.2
click at [70, 265] on input "Matthew Schroll has read and agreed to the above Terms & Conditions." at bounding box center [69, 265] width 10 height 10
checkbox input "true"
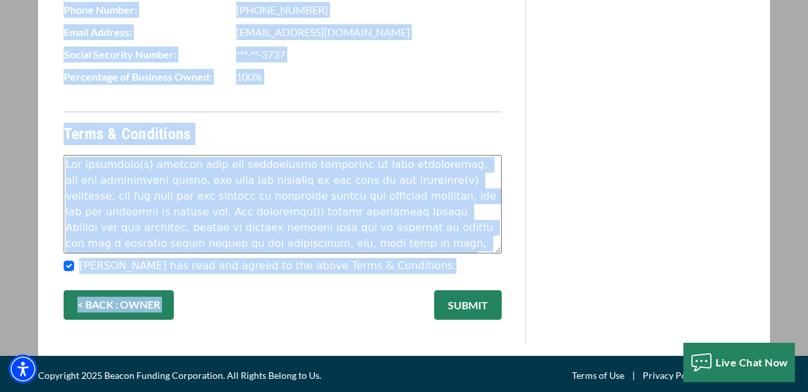
click at [140, 295] on link "< BACK : OWNER" at bounding box center [119, 305] width 110 height 30
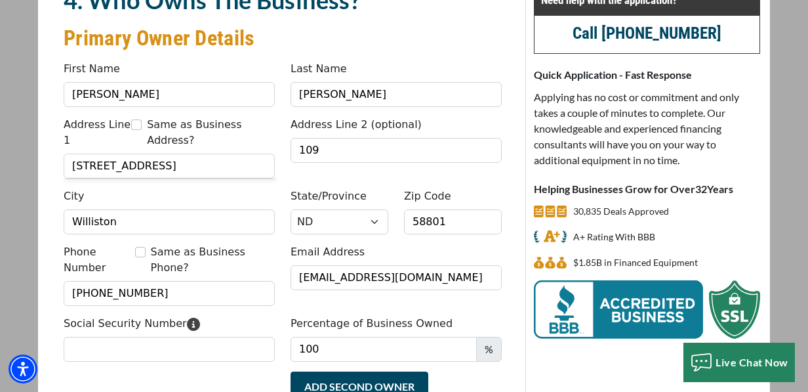
scroll to position [131, 0]
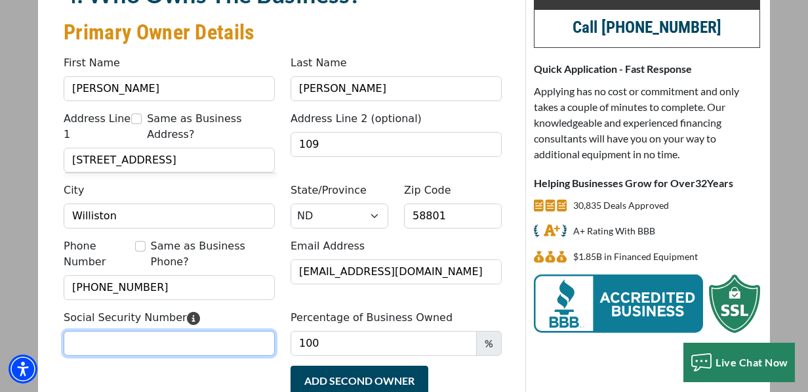
click at [171, 331] on input "Social Security Number" at bounding box center [169, 343] width 211 height 25
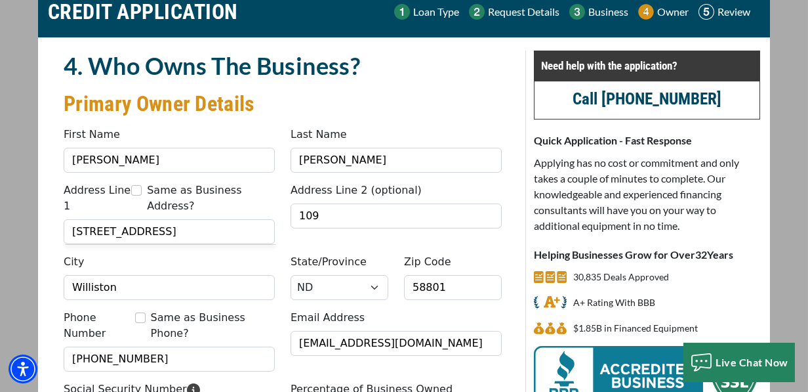
scroll to position [53, 0]
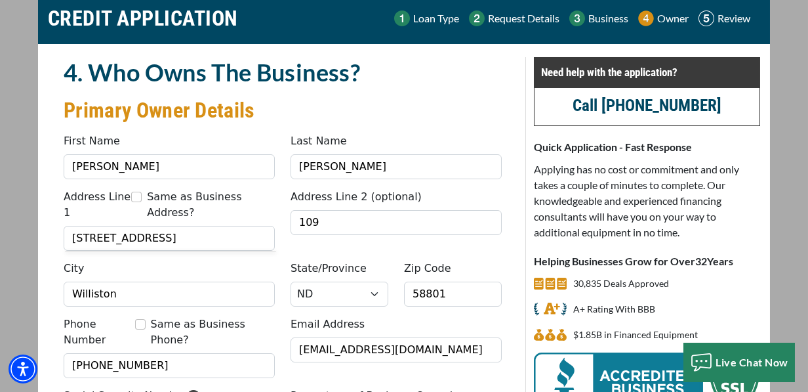
type input "507-23-3737"
click at [138, 194] on input "Same as Business Address?" at bounding box center [136, 197] width 10 height 10
checkbox input "true"
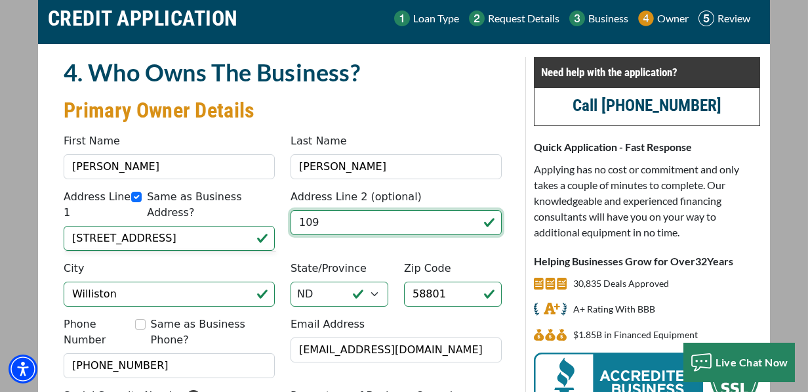
click at [297, 222] on input "109" at bounding box center [396, 222] width 211 height 25
type input "Apartment 109"
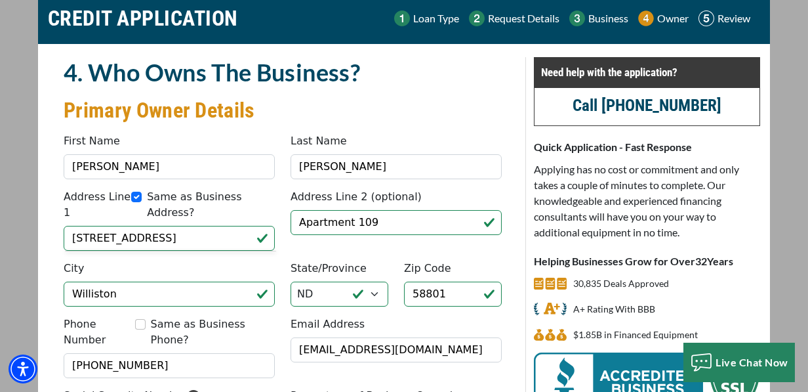
click at [454, 239] on div "Address Line 1 Same as Business Address? 4014 7th Avenue East Address Line 2 (o…" at bounding box center [283, 224] width 454 height 71
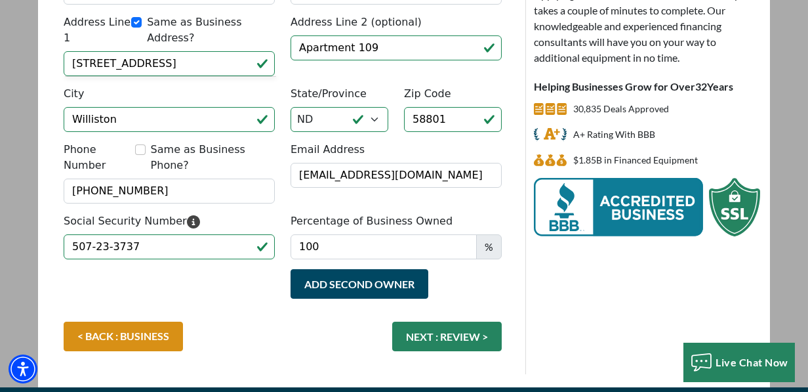
scroll to position [228, 0]
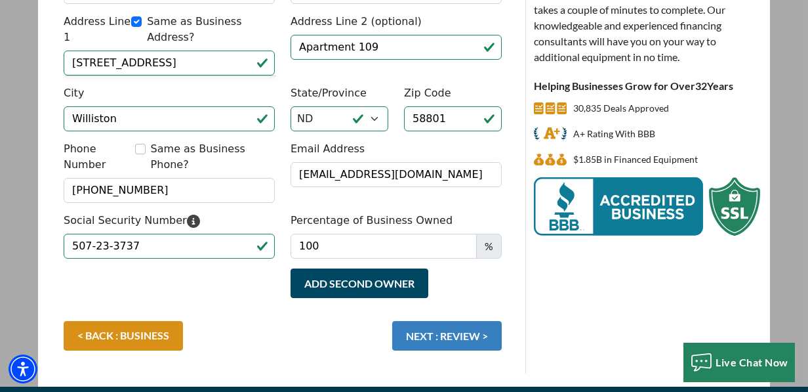
click at [457, 321] on button "NEXT : REVIEW >" at bounding box center [447, 336] width 110 height 30
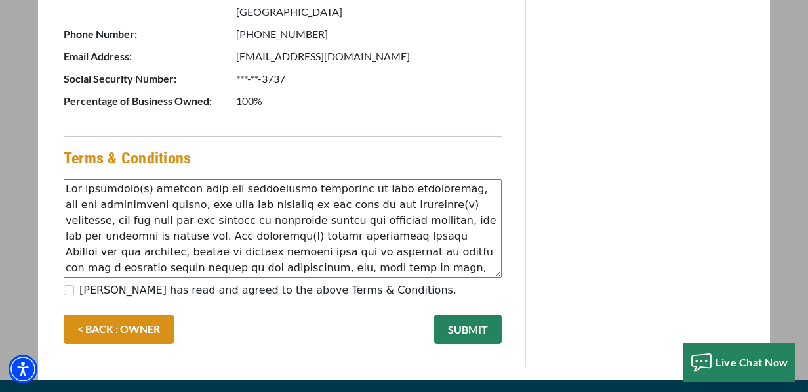
scroll to position [765, 0]
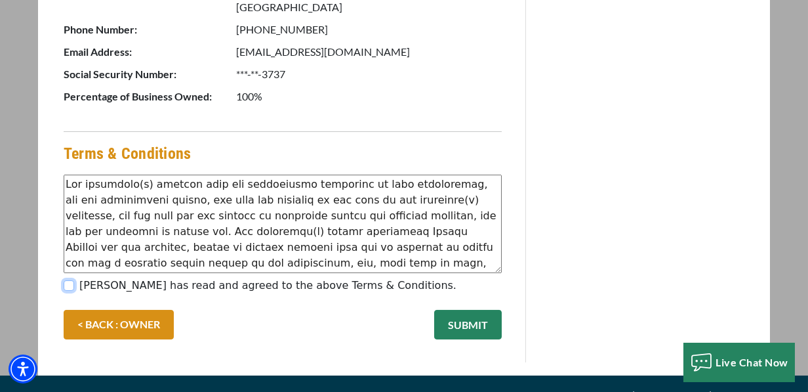
click at [65, 280] on input "[PERSON_NAME] has read and agreed to the above Terms & Conditions." at bounding box center [69, 285] width 10 height 10
checkbox input "true"
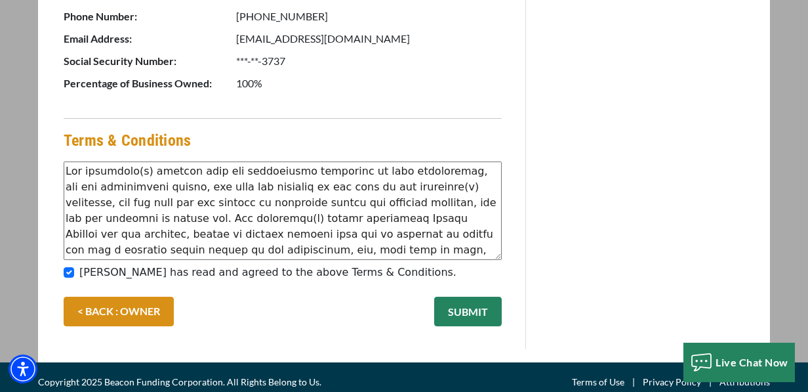
scroll to position [784, 0]
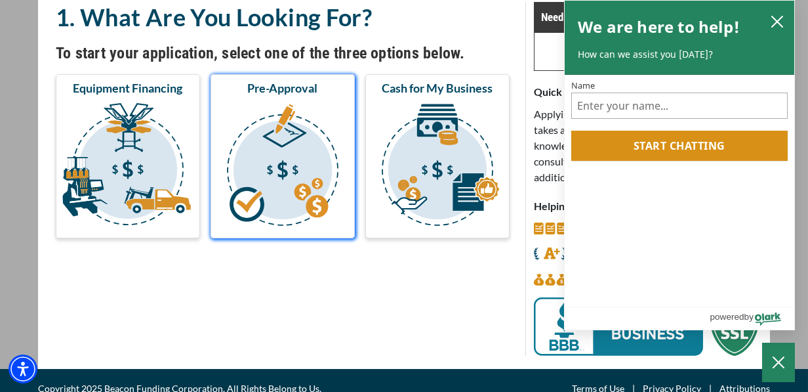
scroll to position [109, 0]
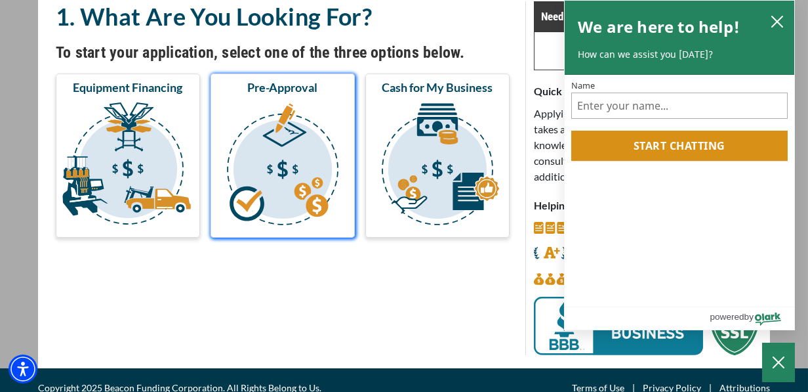
click at [313, 169] on img "submit" at bounding box center [282, 165] width 139 height 131
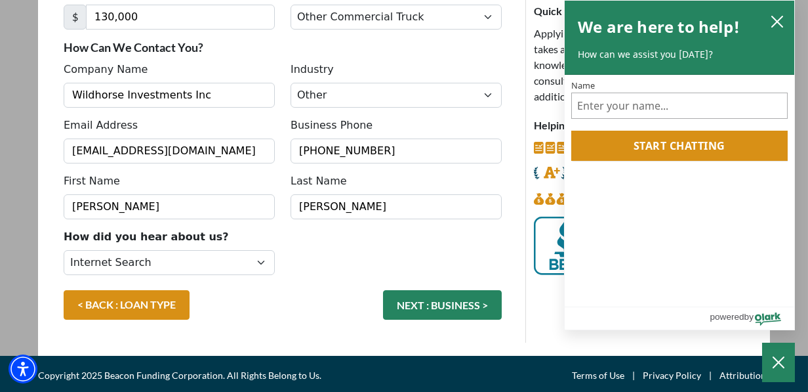
scroll to position [190, 0]
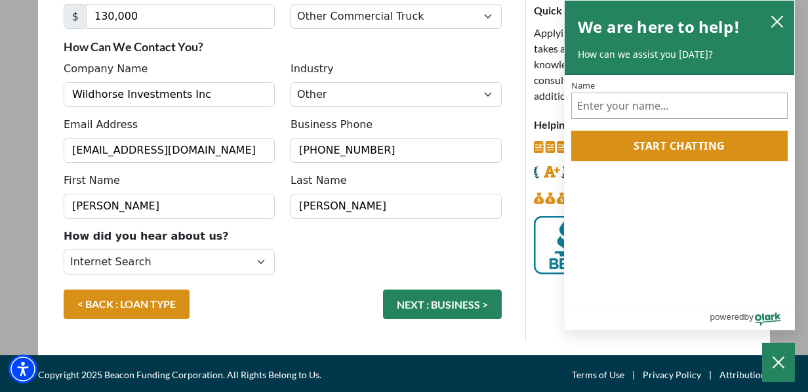
drag, startPoint x: 367, startPoint y: 52, endPoint x: 349, endPoint y: 55, distance: 18.5
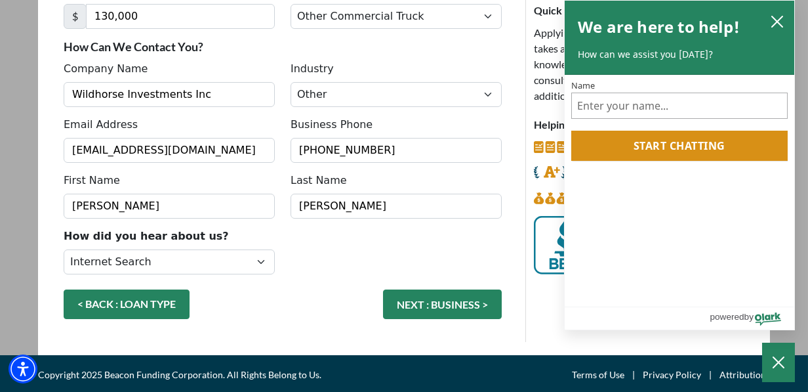
click at [100, 300] on link "< BACK : LOAN TYPE" at bounding box center [127, 304] width 126 height 30
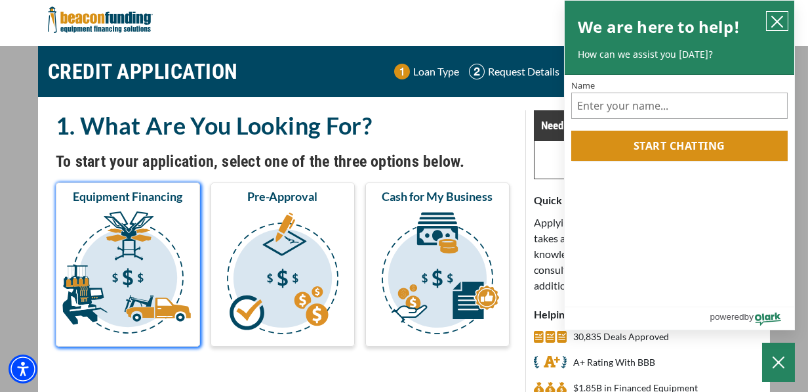
click at [767, 12] on button "close chatbox" at bounding box center [777, 21] width 21 height 18
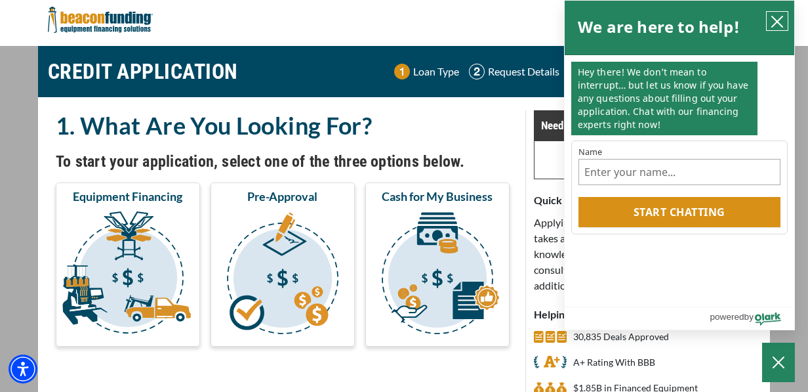
click at [773, 18] on icon "close chatbox" at bounding box center [777, 21] width 13 height 13
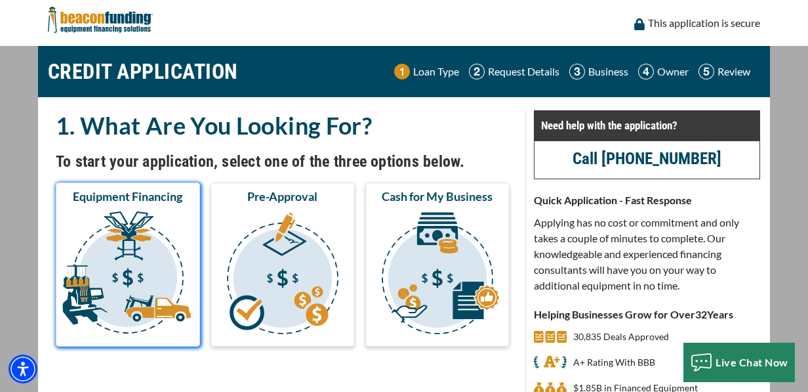
drag, startPoint x: 331, startPoint y: 239, endPoint x: 163, endPoint y: 226, distance: 169.1
drag, startPoint x: 163, startPoint y: 226, endPoint x: 96, endPoint y: 249, distance: 70.9
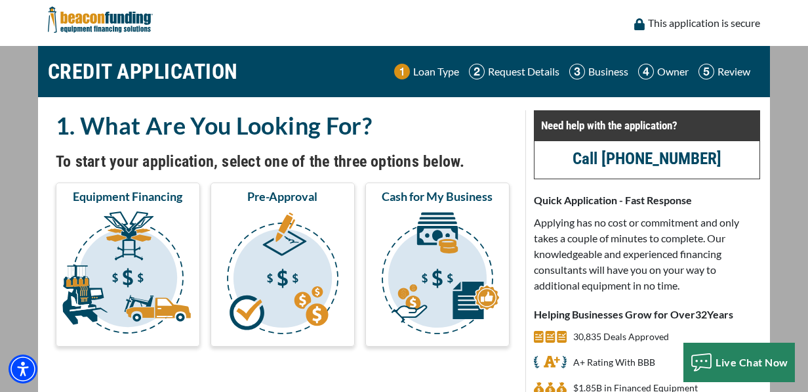
drag, startPoint x: 96, startPoint y: 249, endPoint x: 30, endPoint y: 293, distance: 79.5
click at [30, 293] on main "CREDIT APPLICATION Loan Type Request Details Business Owner Review" at bounding box center [404, 261] width 808 height 431
